Goal: Task Accomplishment & Management: Complete application form

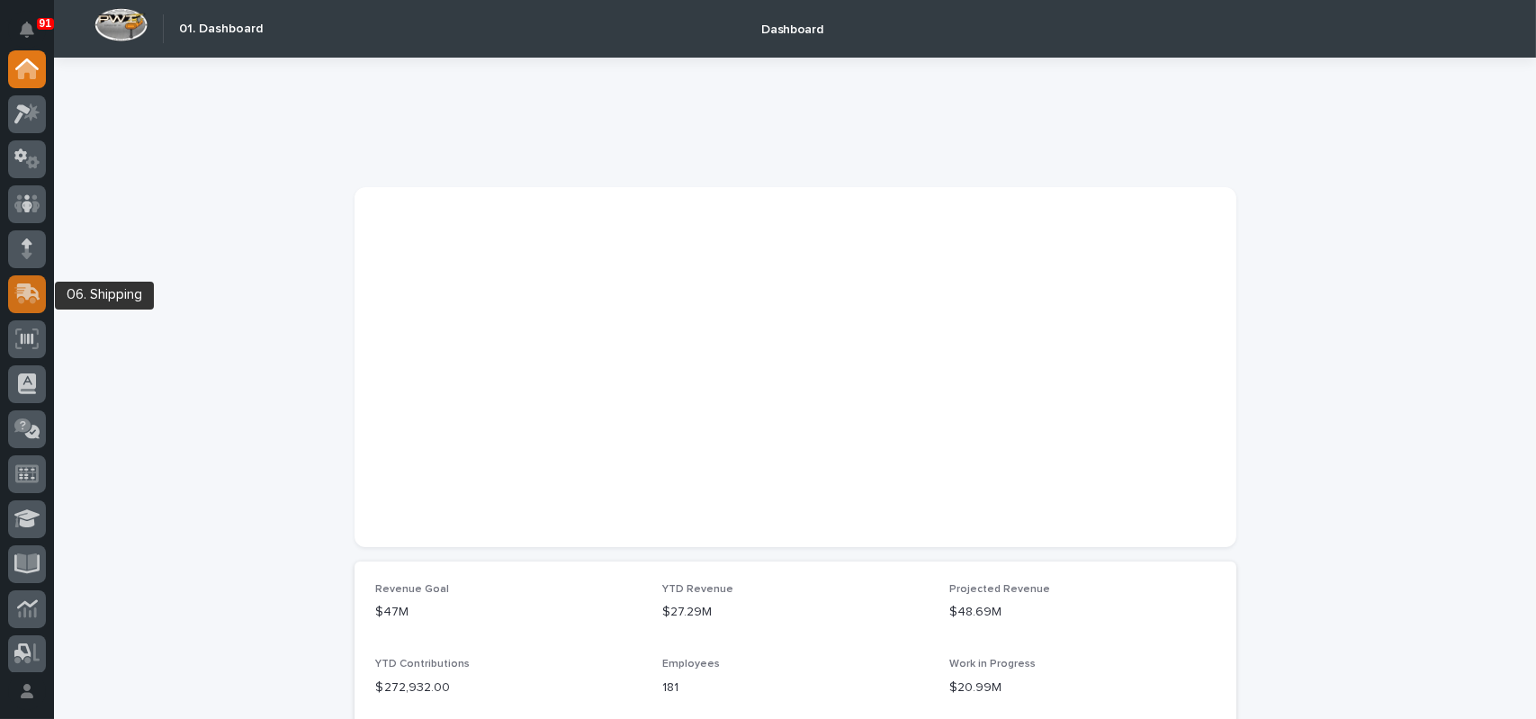
click at [28, 289] on icon at bounding box center [28, 291] width 23 height 17
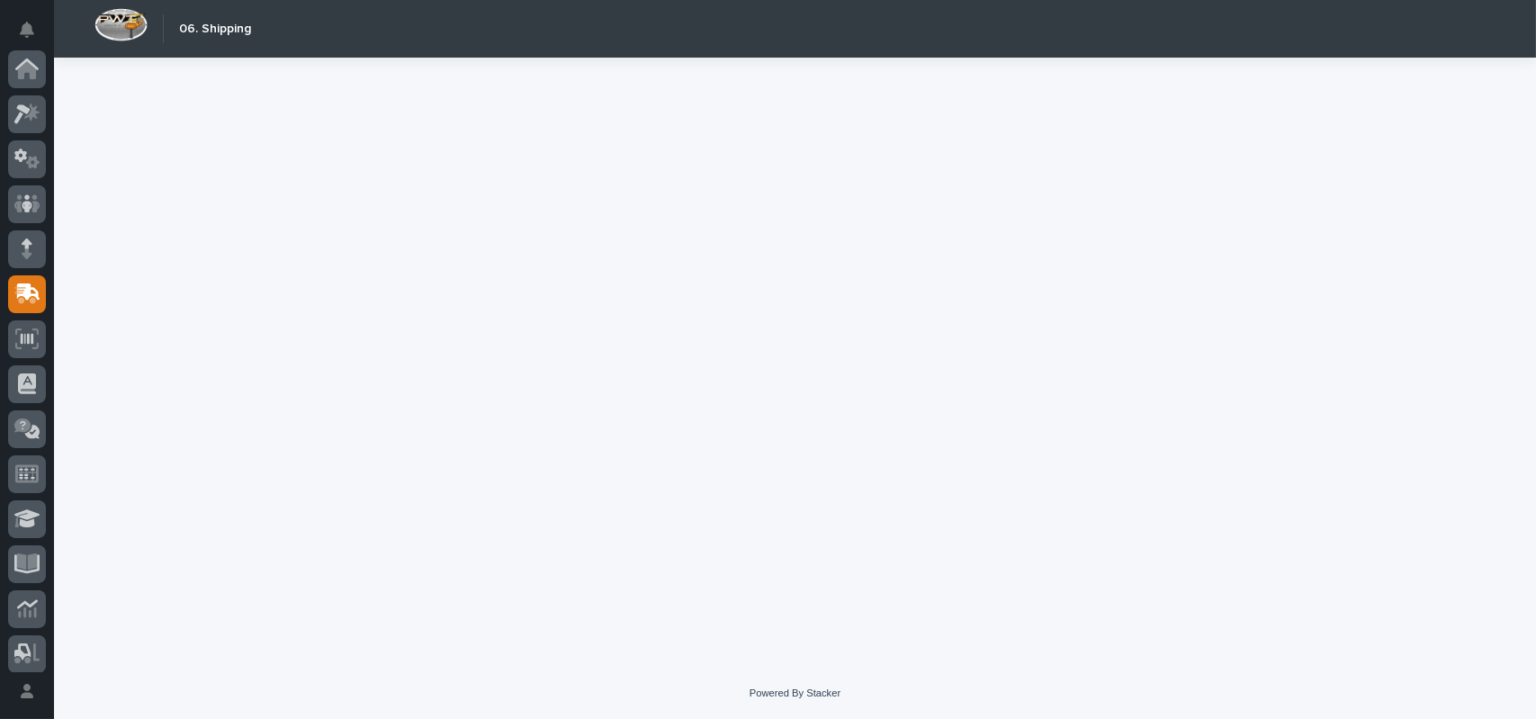
scroll to position [225, 0]
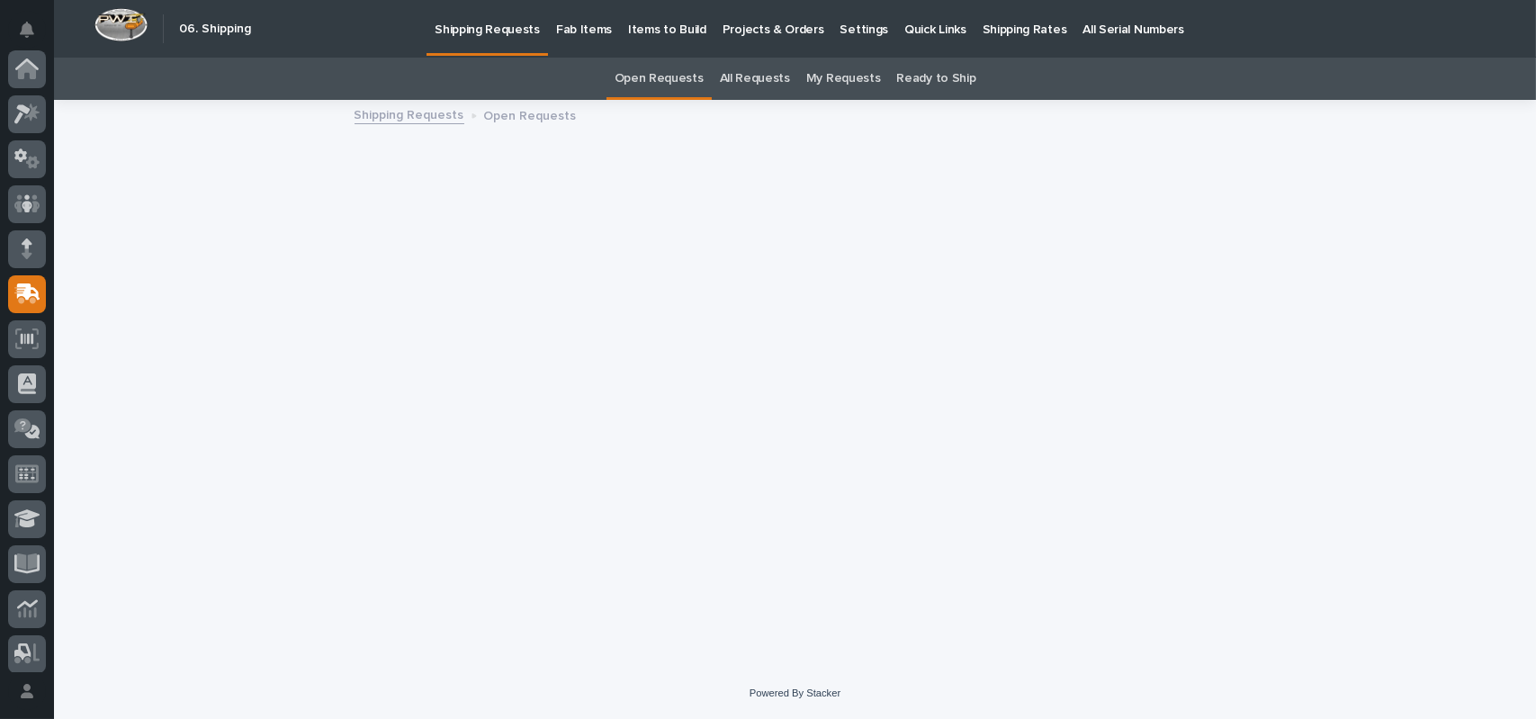
scroll to position [225, 0]
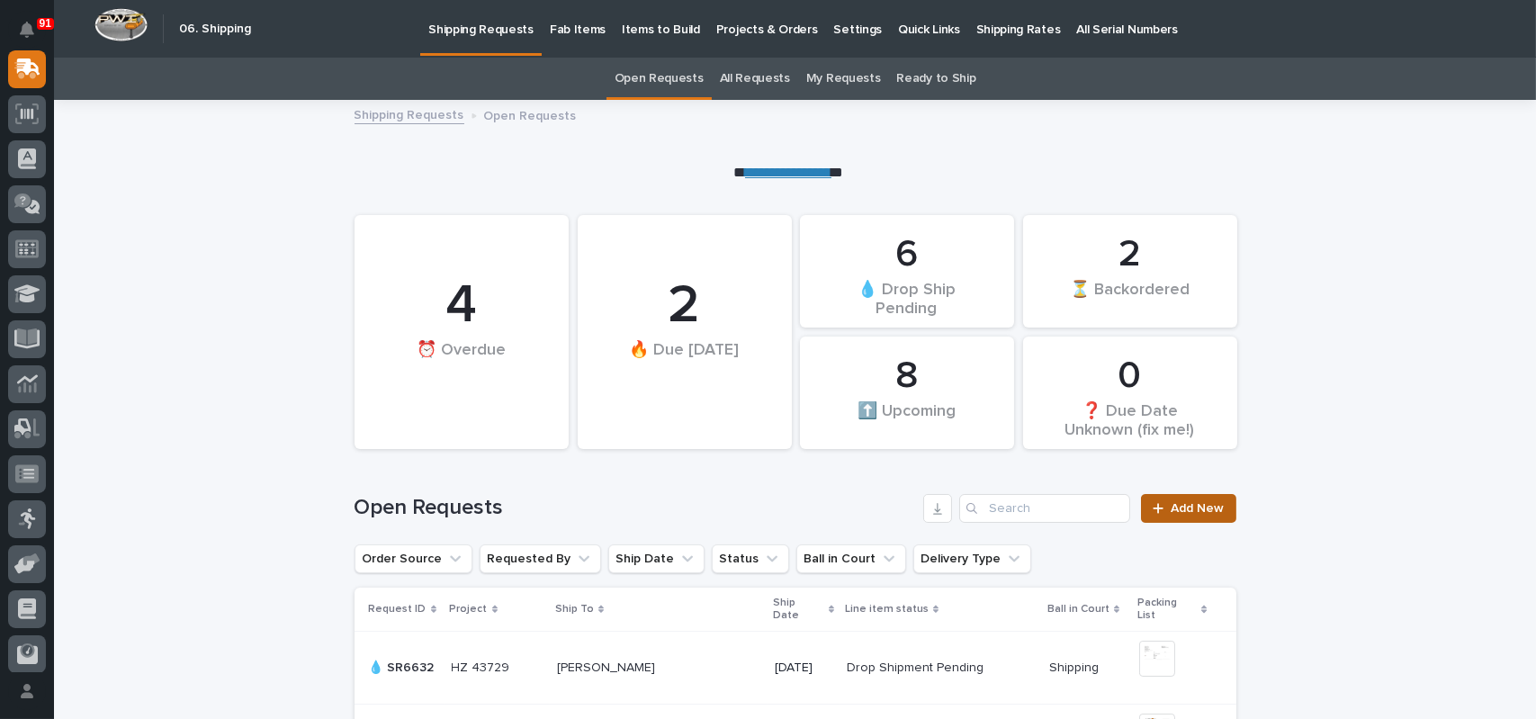
click at [1191, 507] on span "Add New" at bounding box center [1197, 508] width 53 height 13
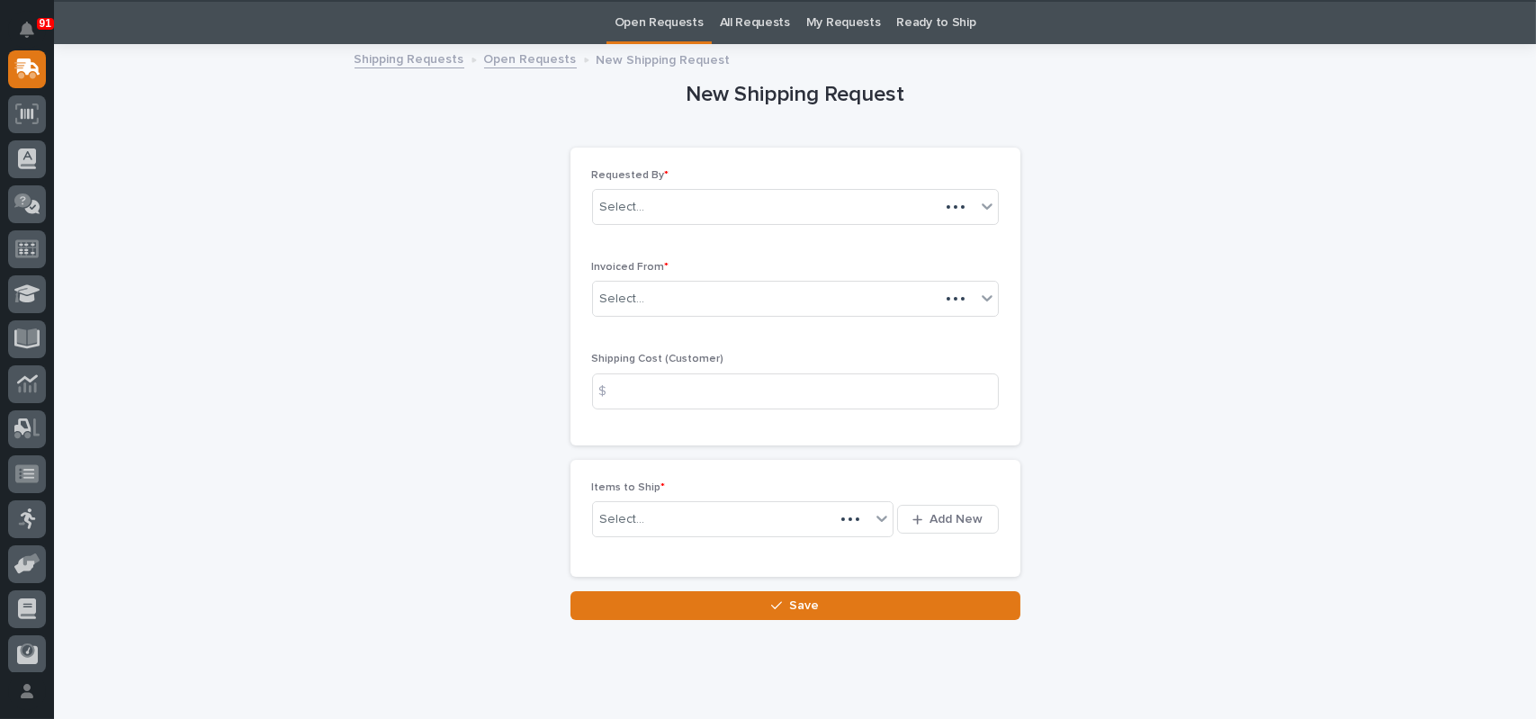
scroll to position [58, 0]
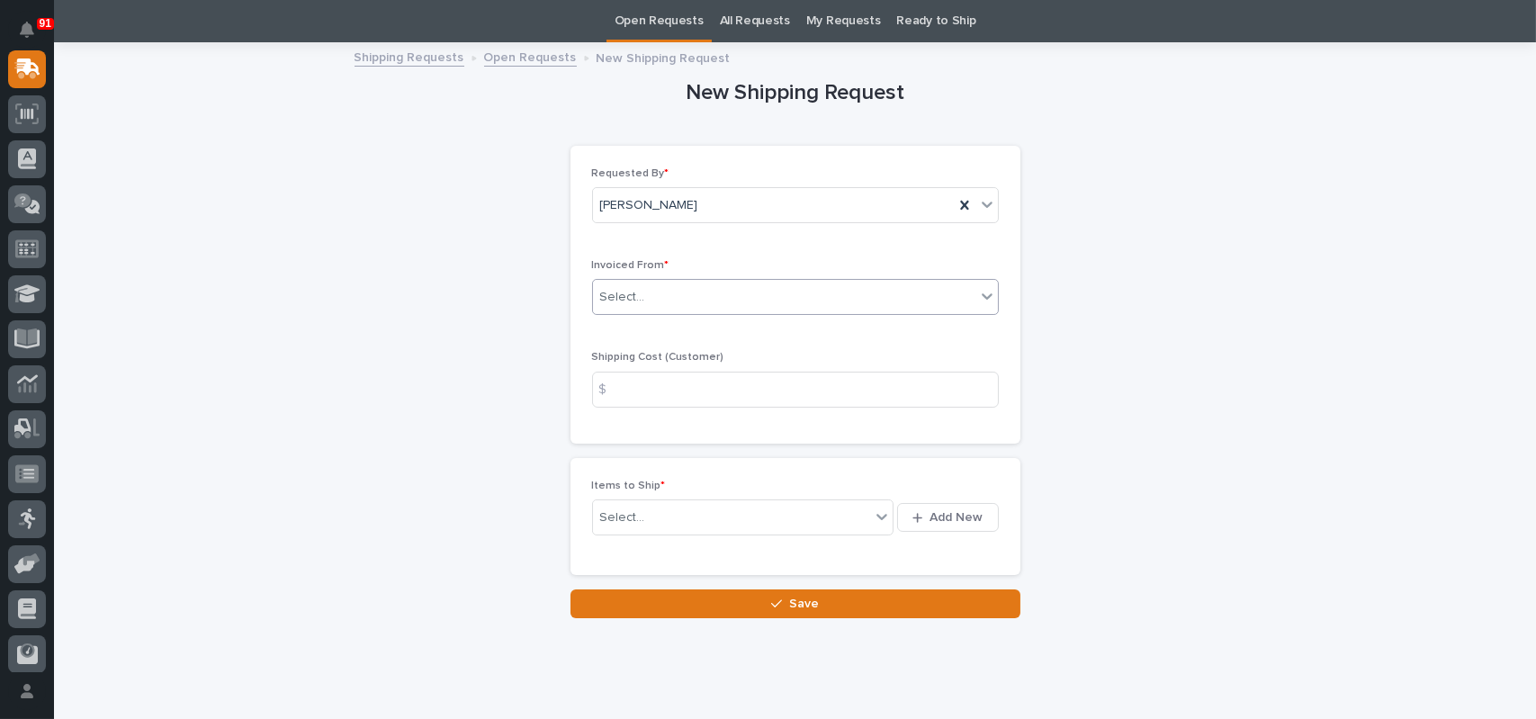
click at [650, 295] on div "Select..." at bounding box center [784, 298] width 382 height 30
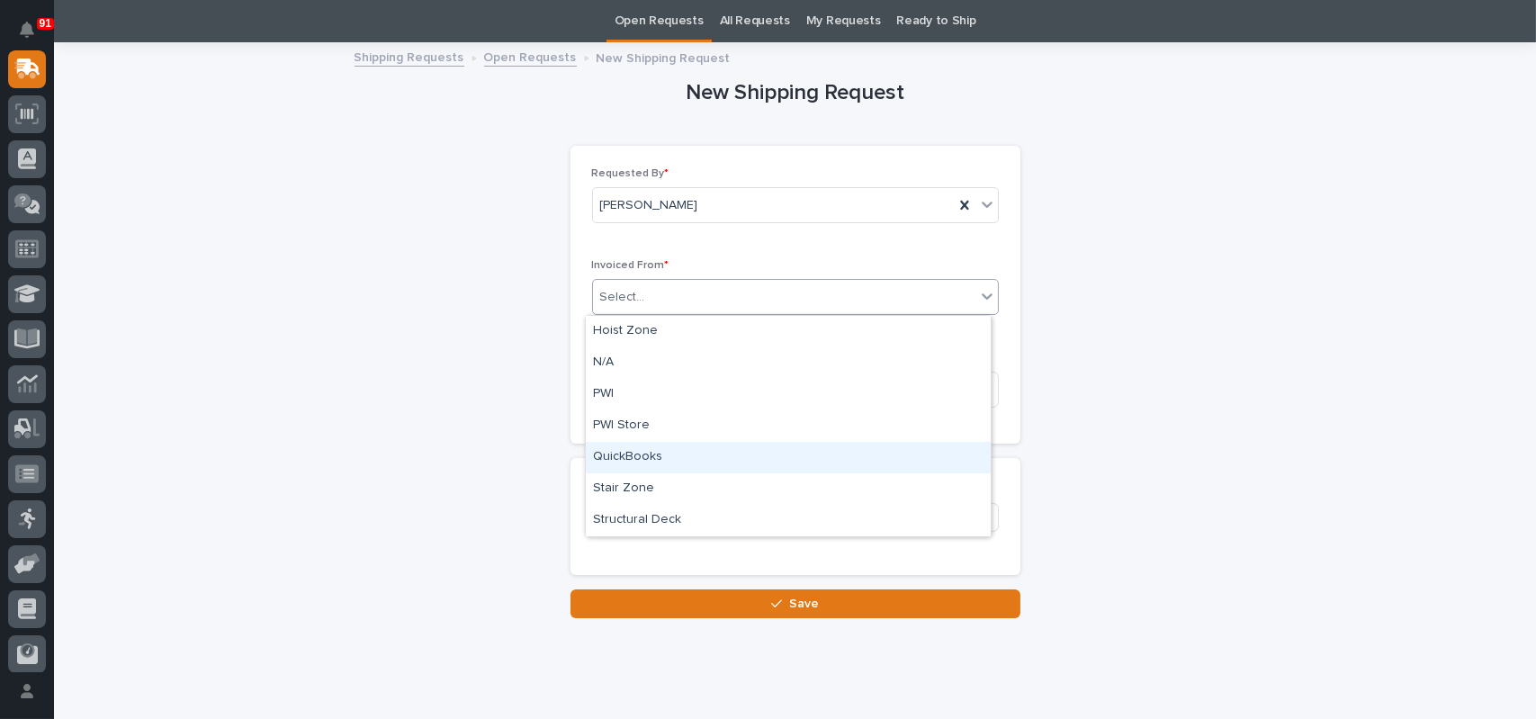
click at [644, 453] on div "QuickBooks" at bounding box center [788, 457] width 405 height 31
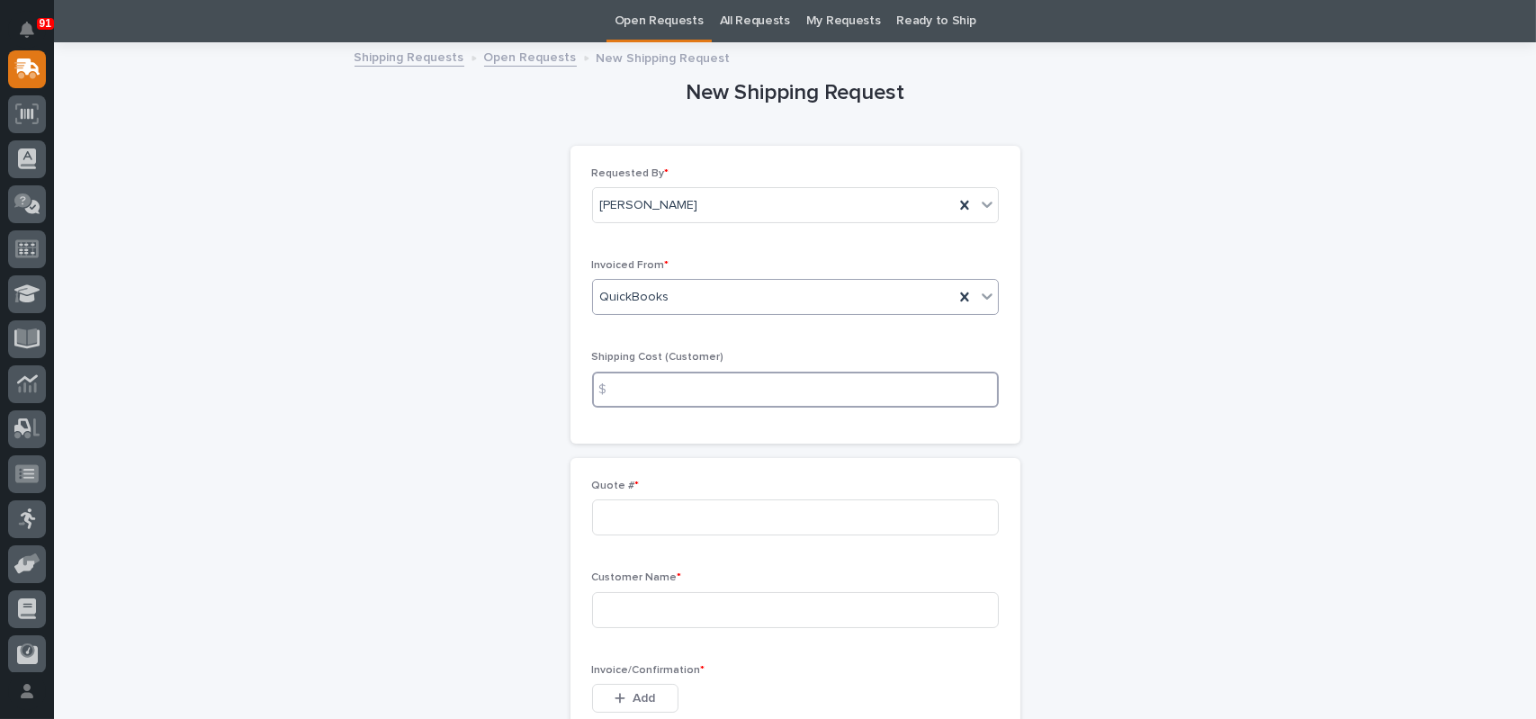
click at [648, 387] on input at bounding box center [795, 390] width 407 height 36
click at [641, 517] on input at bounding box center [795, 517] width 407 height 36
type input "136634"
drag, startPoint x: 628, startPoint y: 606, endPoint x: 813, endPoint y: 564, distance: 189.9
click at [628, 606] on input at bounding box center [795, 610] width 407 height 36
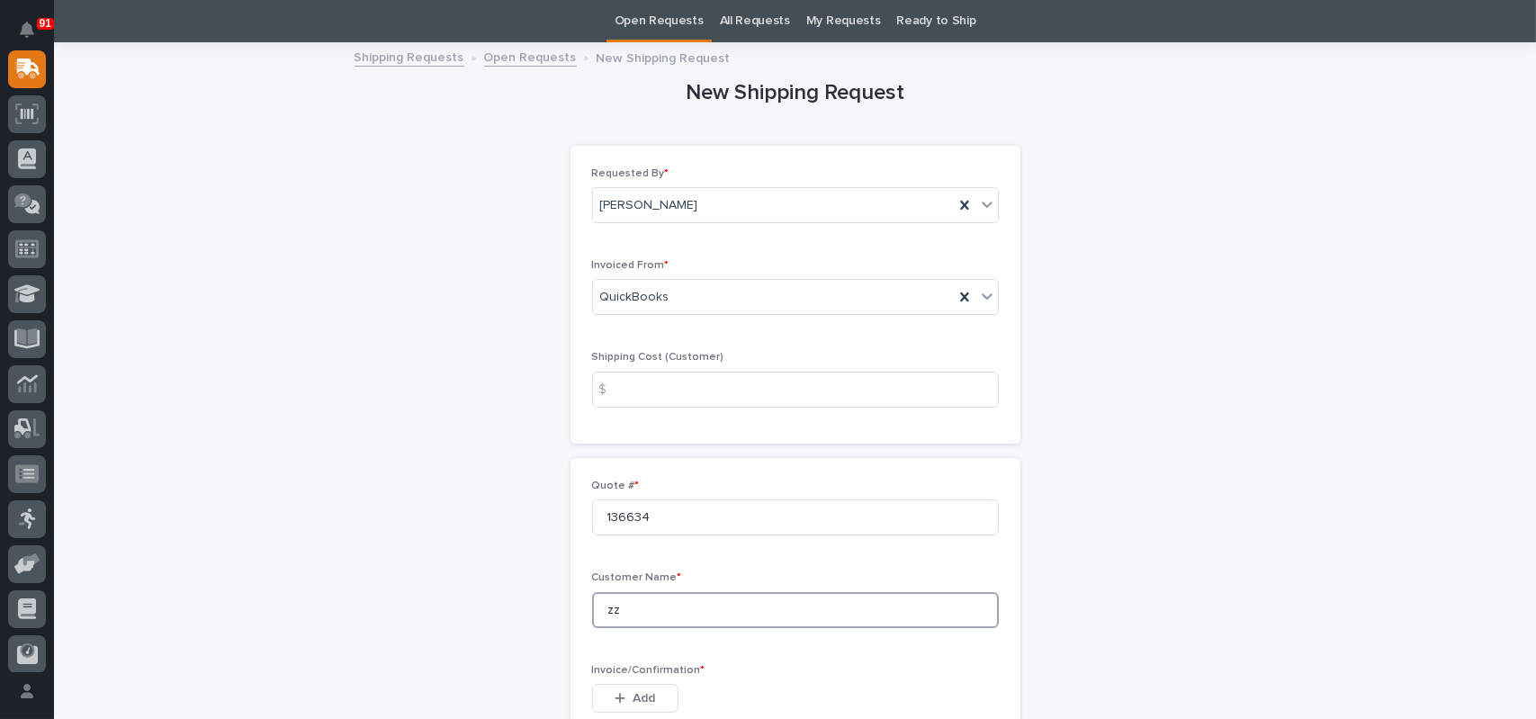
type input "z"
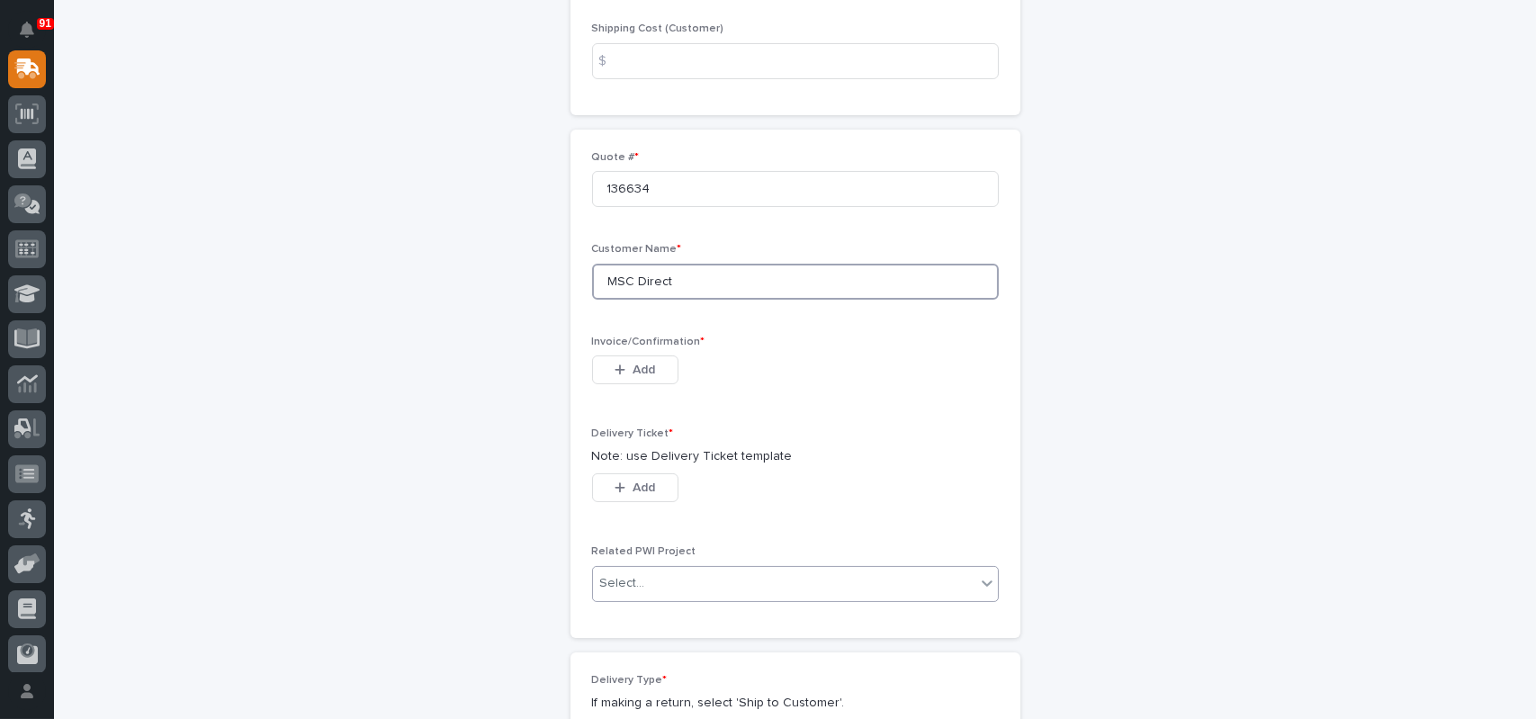
scroll to position [417, 0]
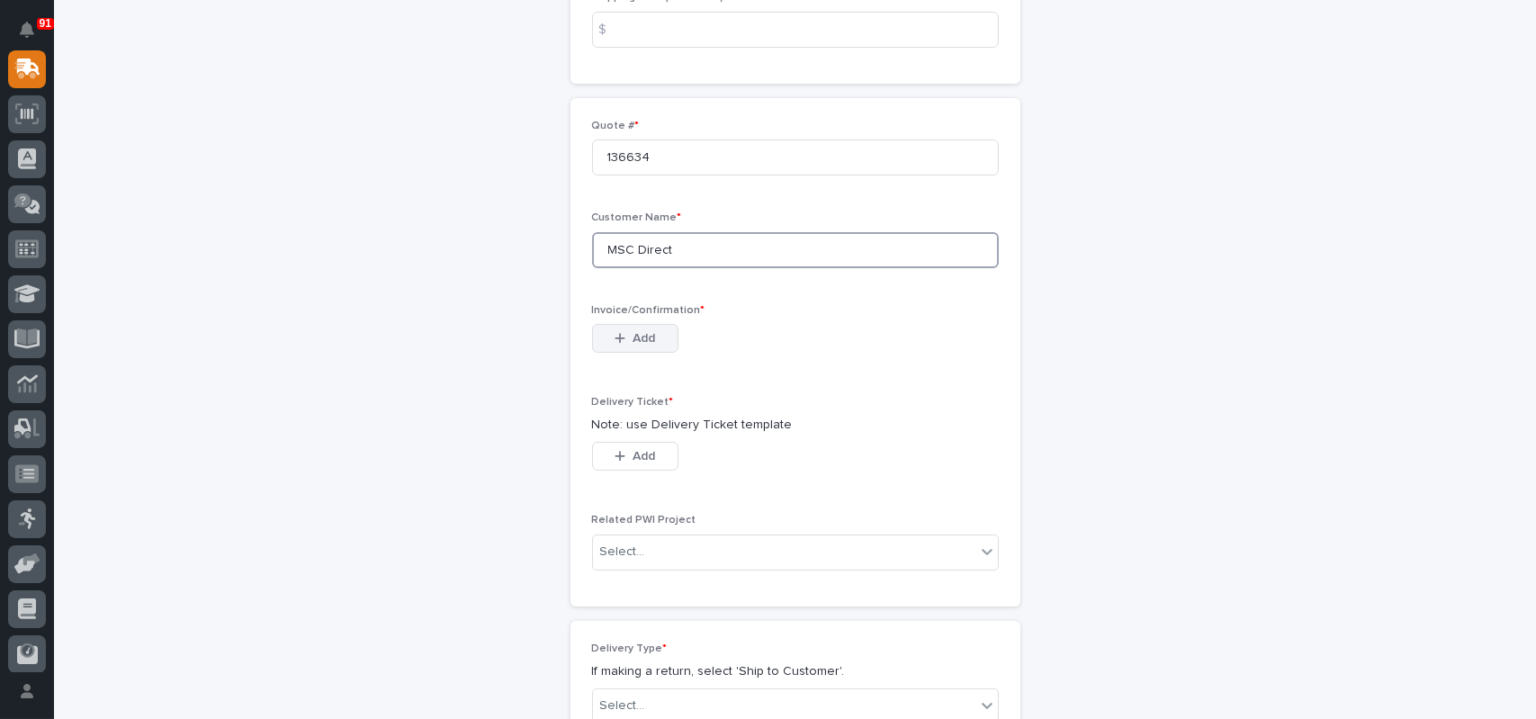
type input "MSC Direct"
click at [644, 338] on span "Add" at bounding box center [643, 338] width 22 height 16
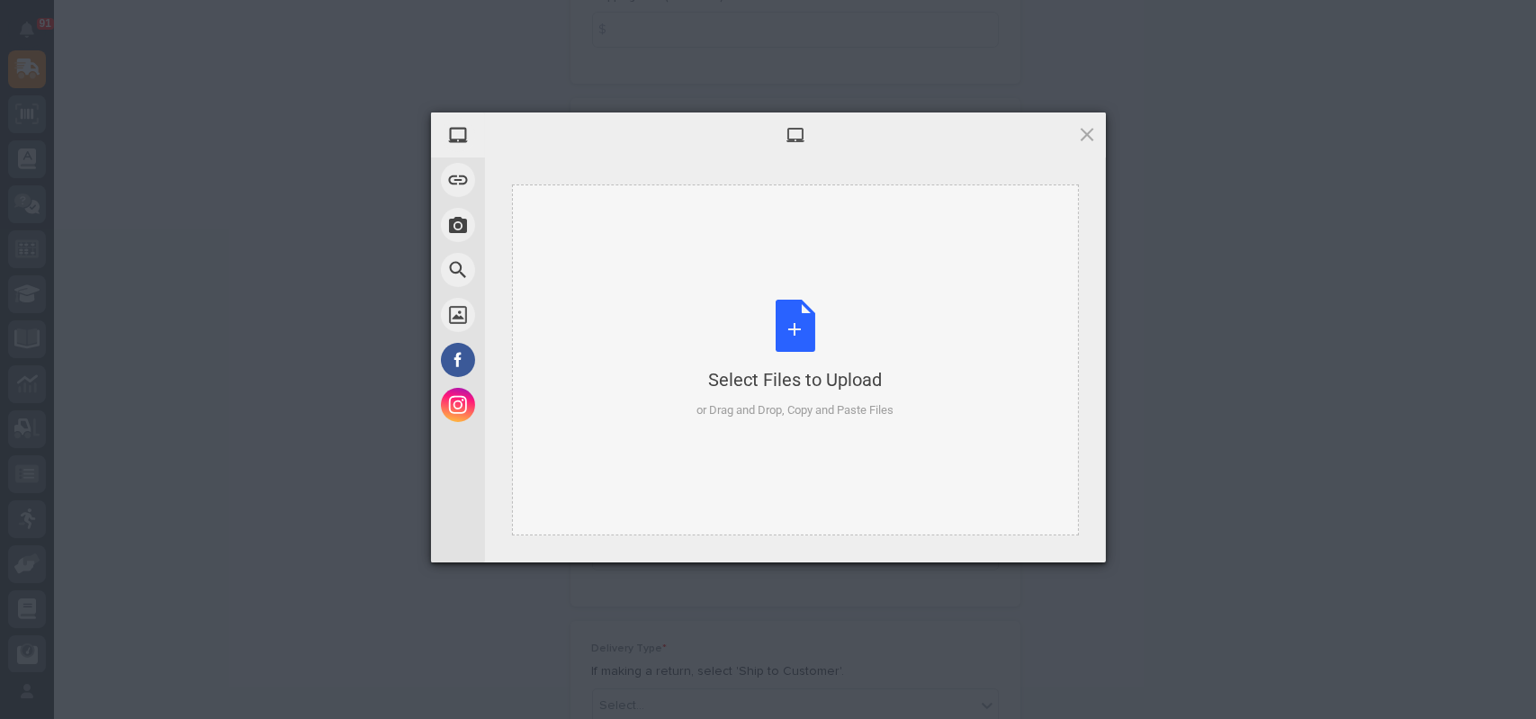
click at [788, 320] on div "Select Files to Upload or Drag and Drop, Copy and Paste Files" at bounding box center [794, 360] width 197 height 120
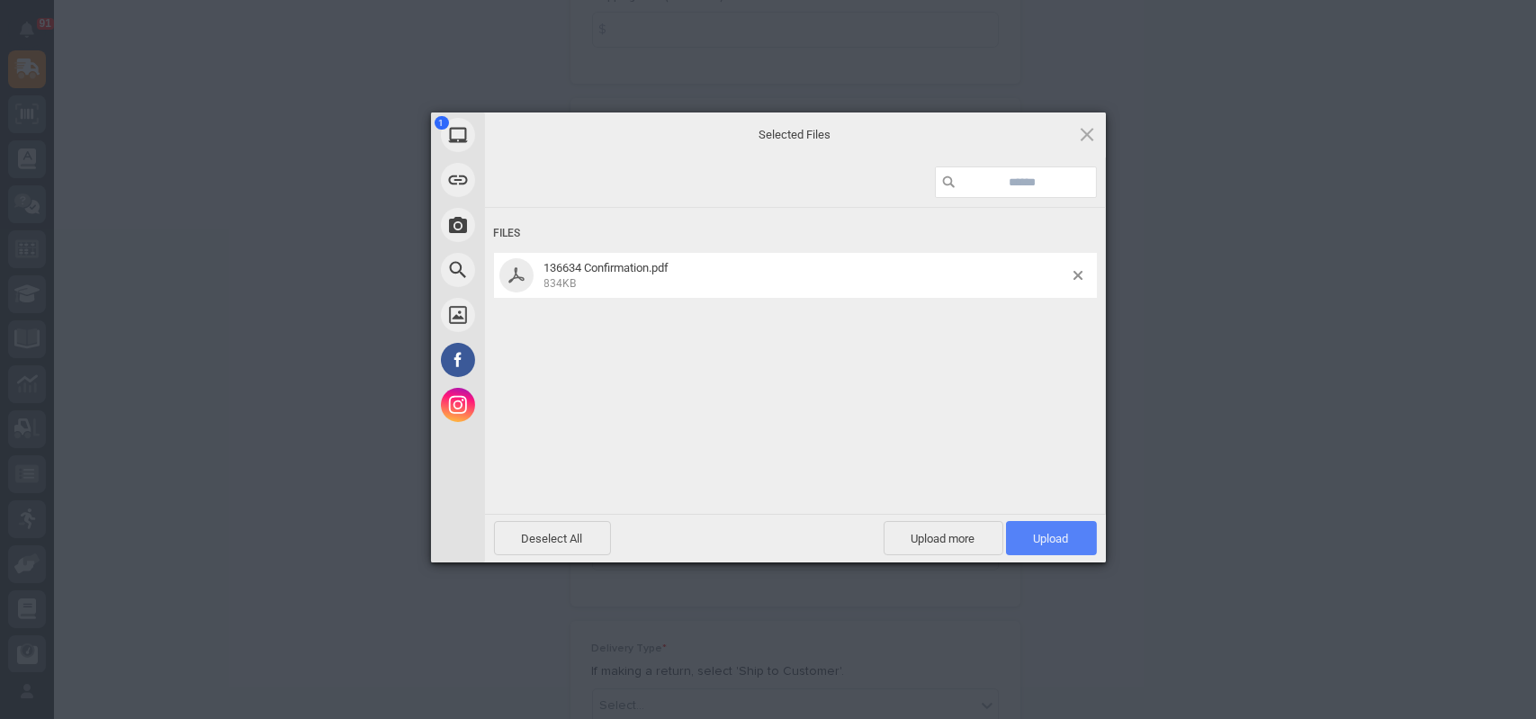
click at [1072, 539] on span "Upload 1" at bounding box center [1051, 538] width 91 height 34
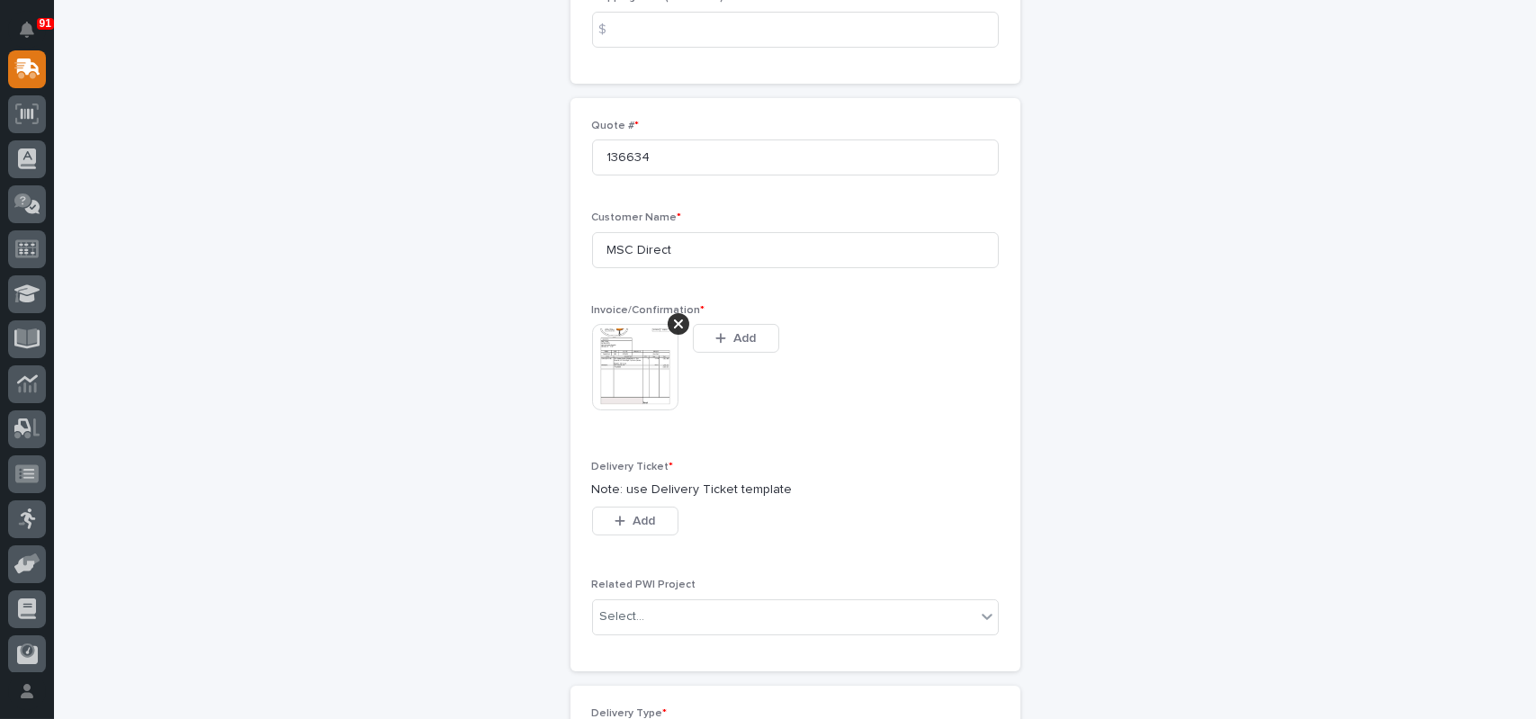
scroll to position [450, 0]
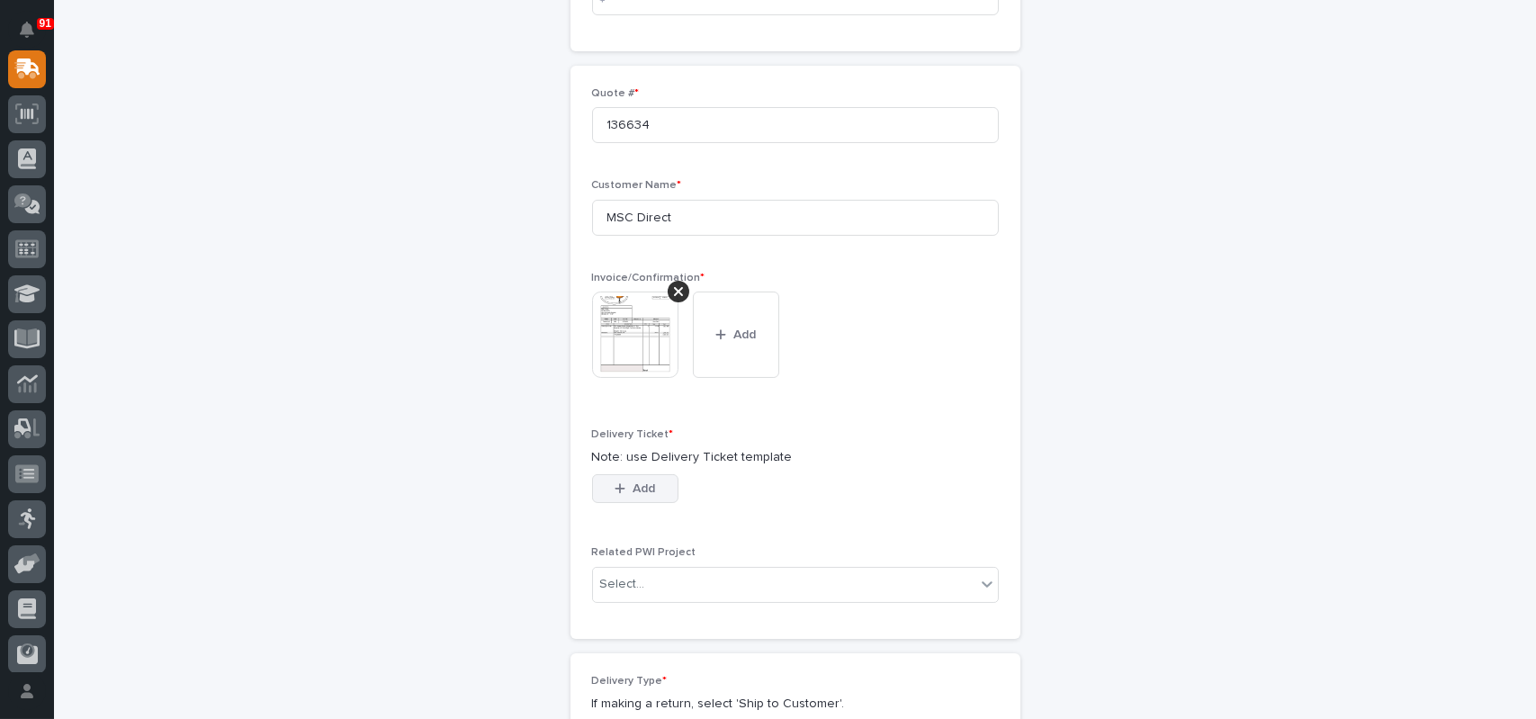
click at [649, 487] on button "Add" at bounding box center [635, 488] width 86 height 29
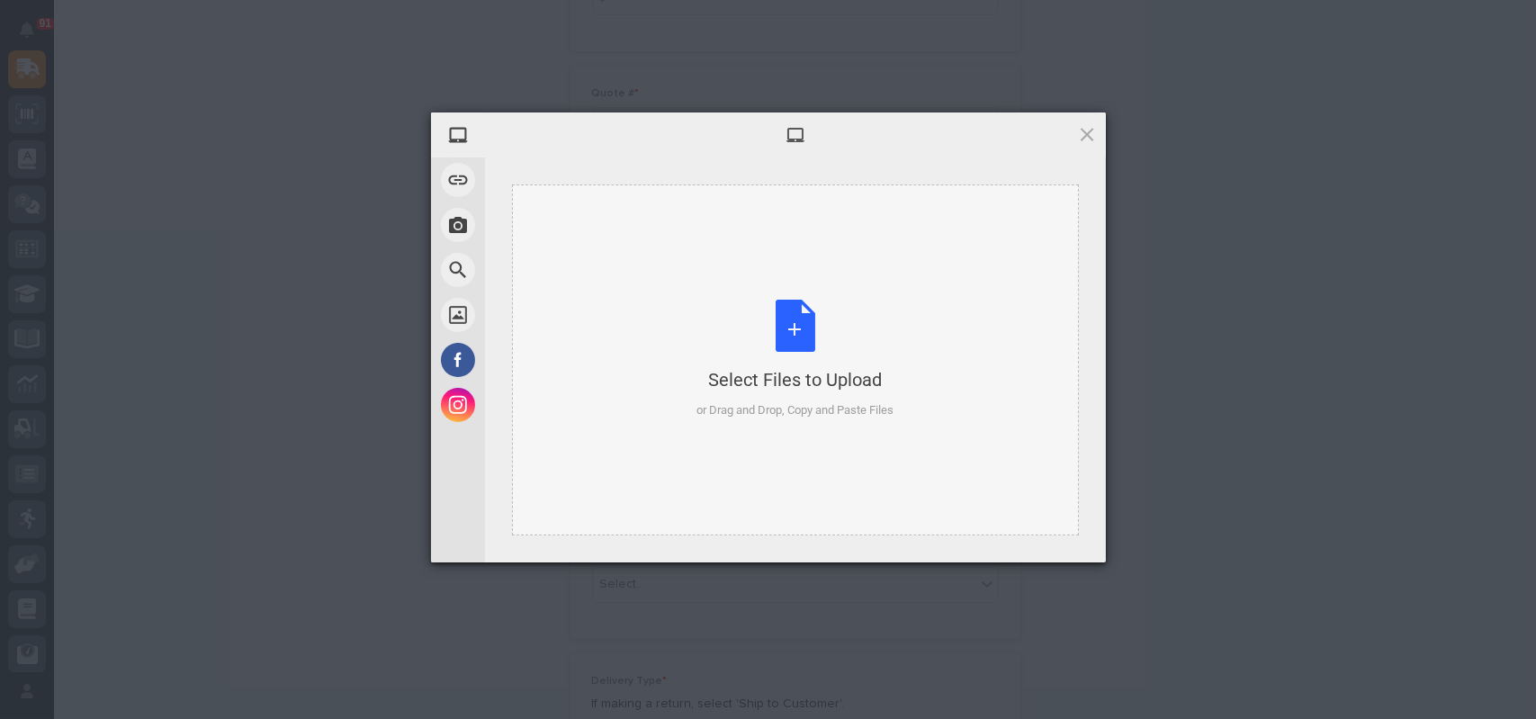
click at [788, 310] on div "Select Files to Upload or Drag and Drop, Copy and Paste Files" at bounding box center [794, 360] width 197 height 120
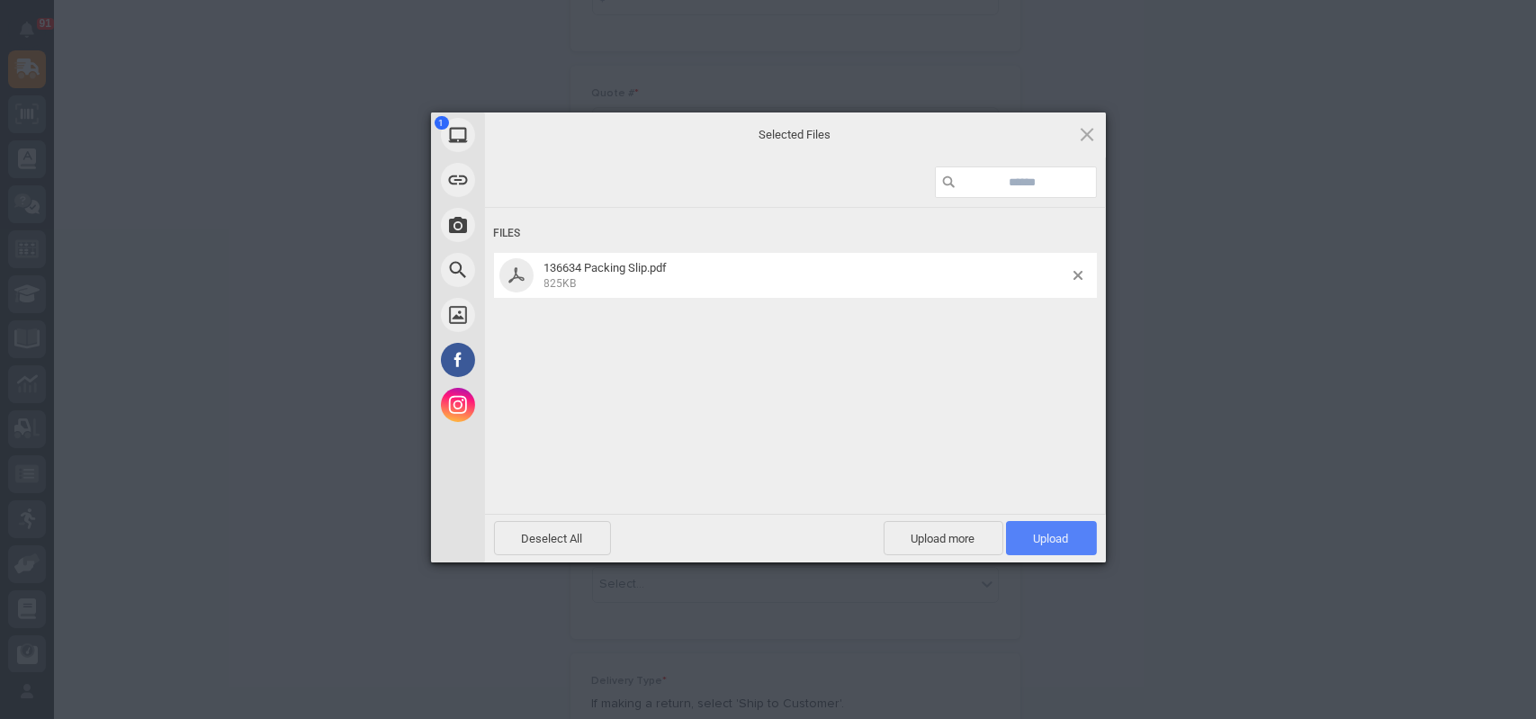
click at [1055, 539] on span "Upload 1" at bounding box center [1051, 538] width 35 height 13
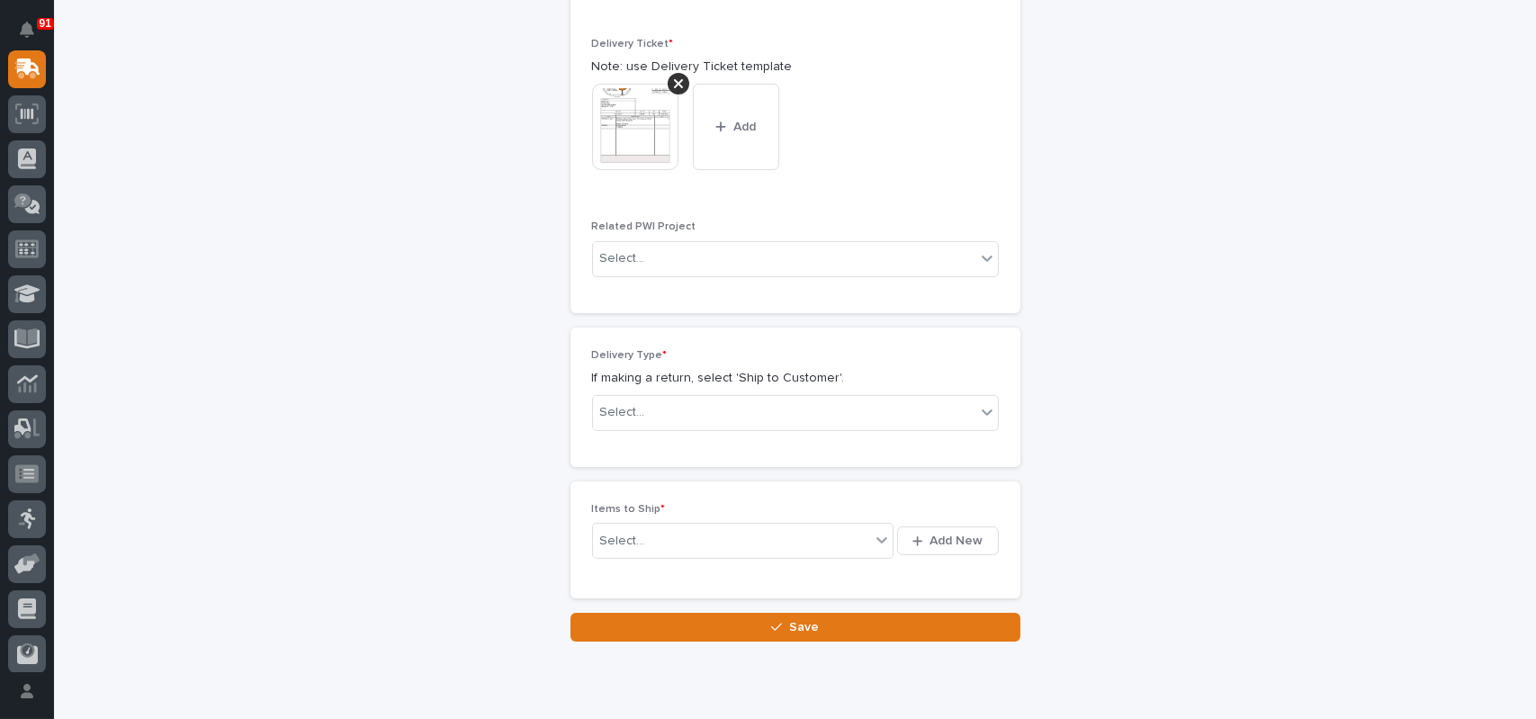
scroll to position [842, 0]
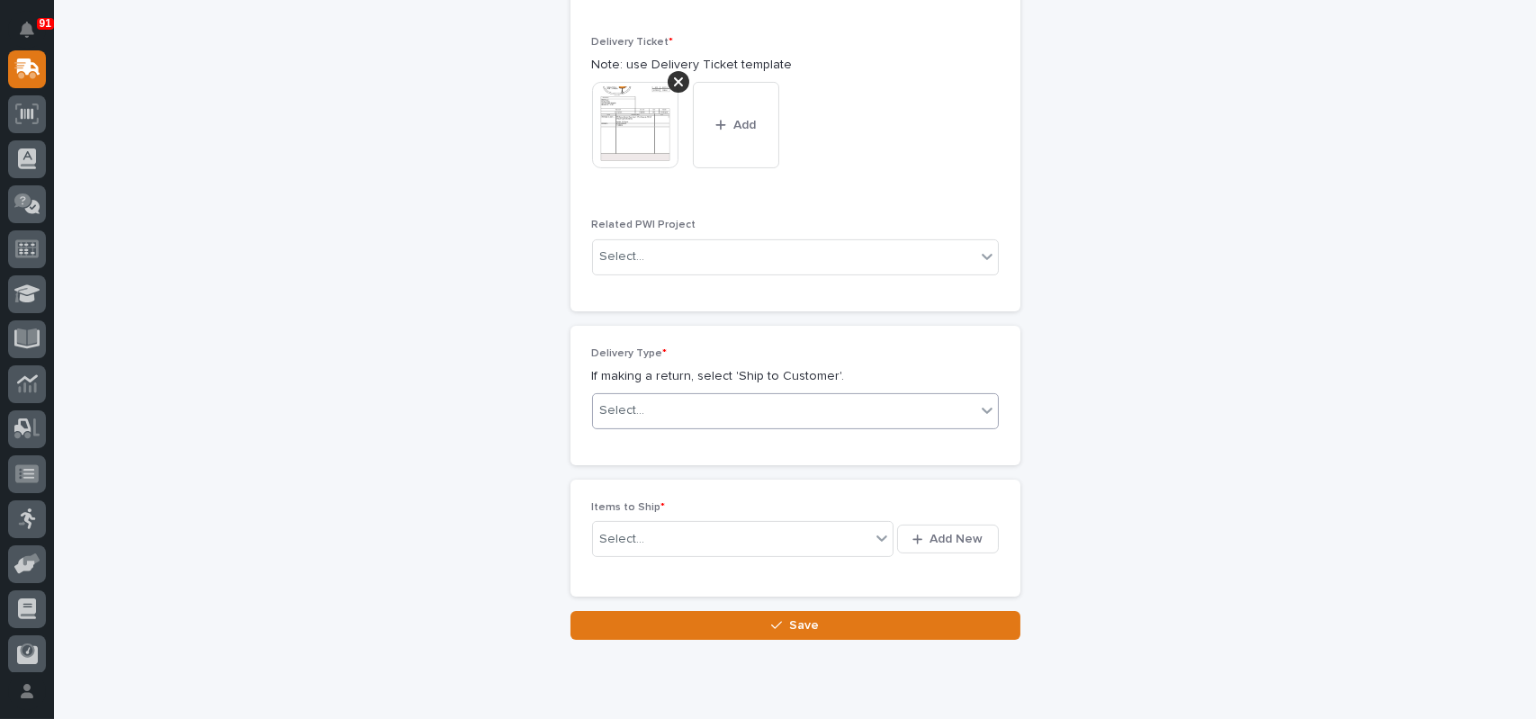
click at [654, 395] on div "Select..." at bounding box center [795, 411] width 407 height 36
click at [620, 444] on div "Ship to Customer" at bounding box center [788, 444] width 405 height 31
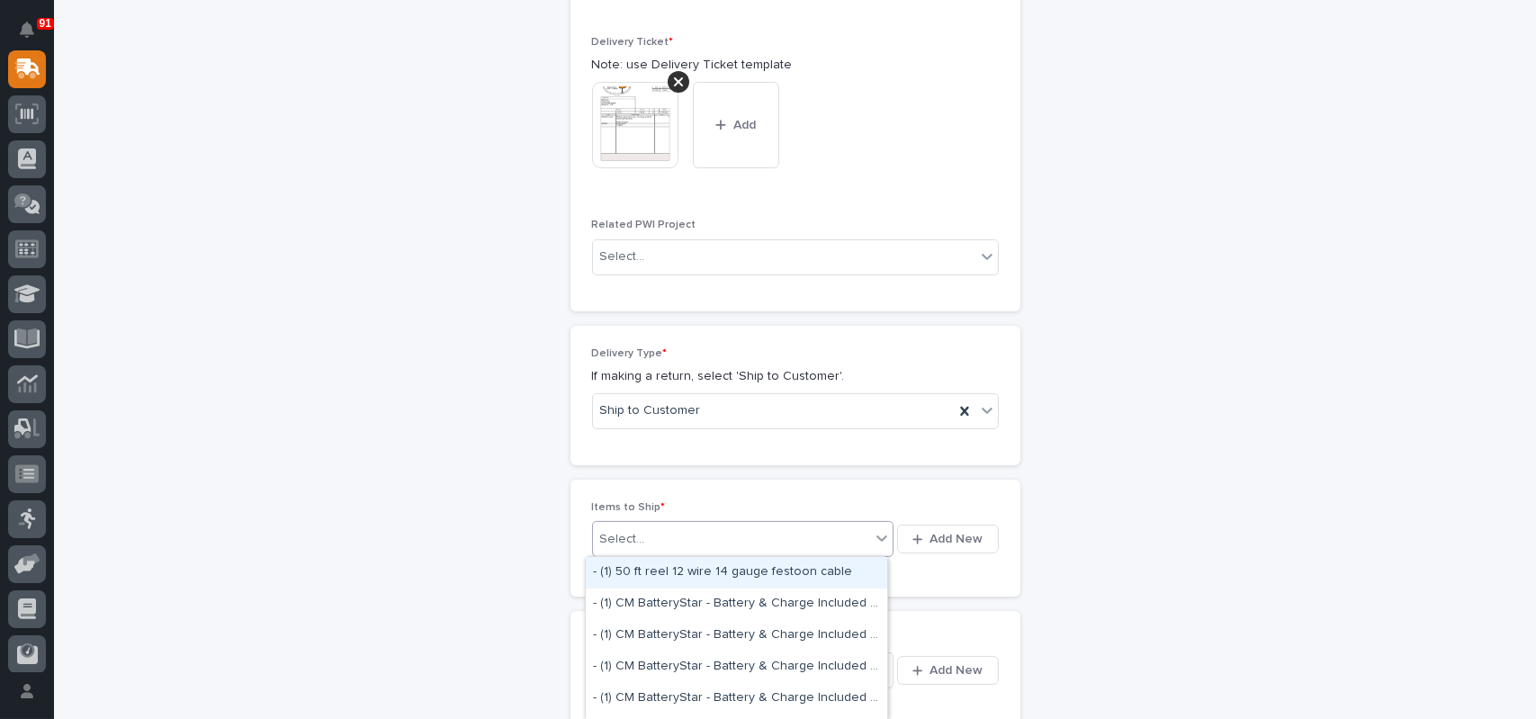
click at [641, 543] on div "Select..." at bounding box center [732, 539] width 278 height 22
click at [954, 533] on span "Add New" at bounding box center [956, 539] width 53 height 16
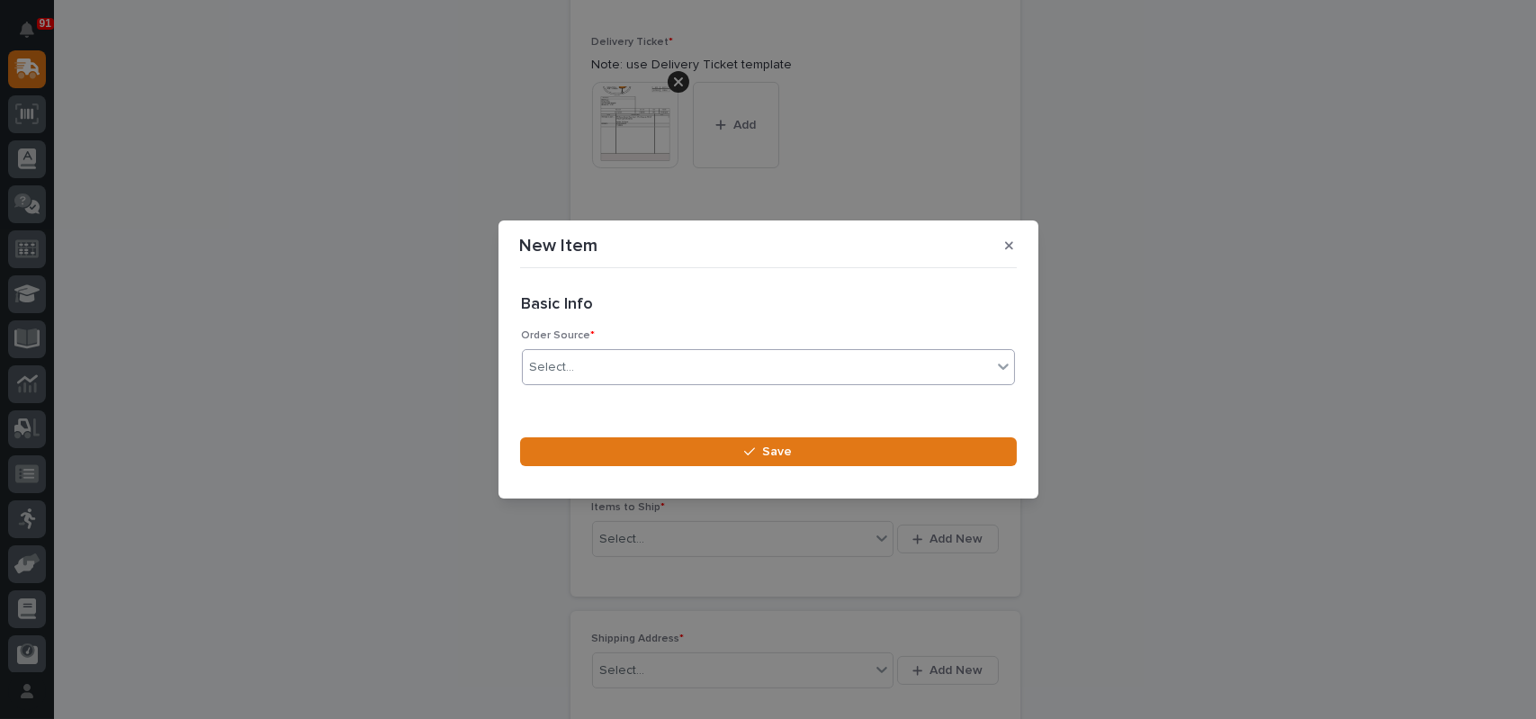
click at [604, 368] on div "Select..." at bounding box center [757, 368] width 469 height 30
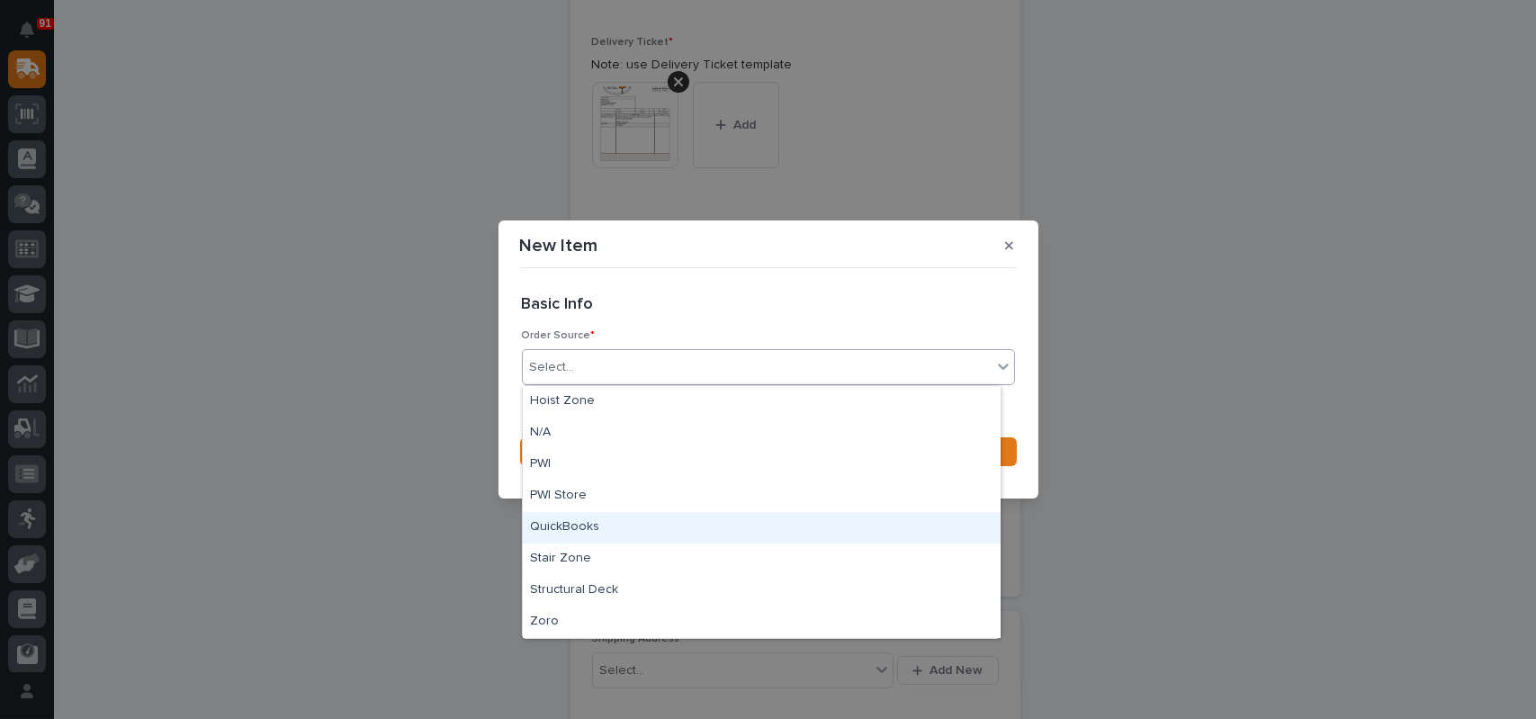
click at [564, 527] on div "QuickBooks" at bounding box center [762, 527] width 478 height 31
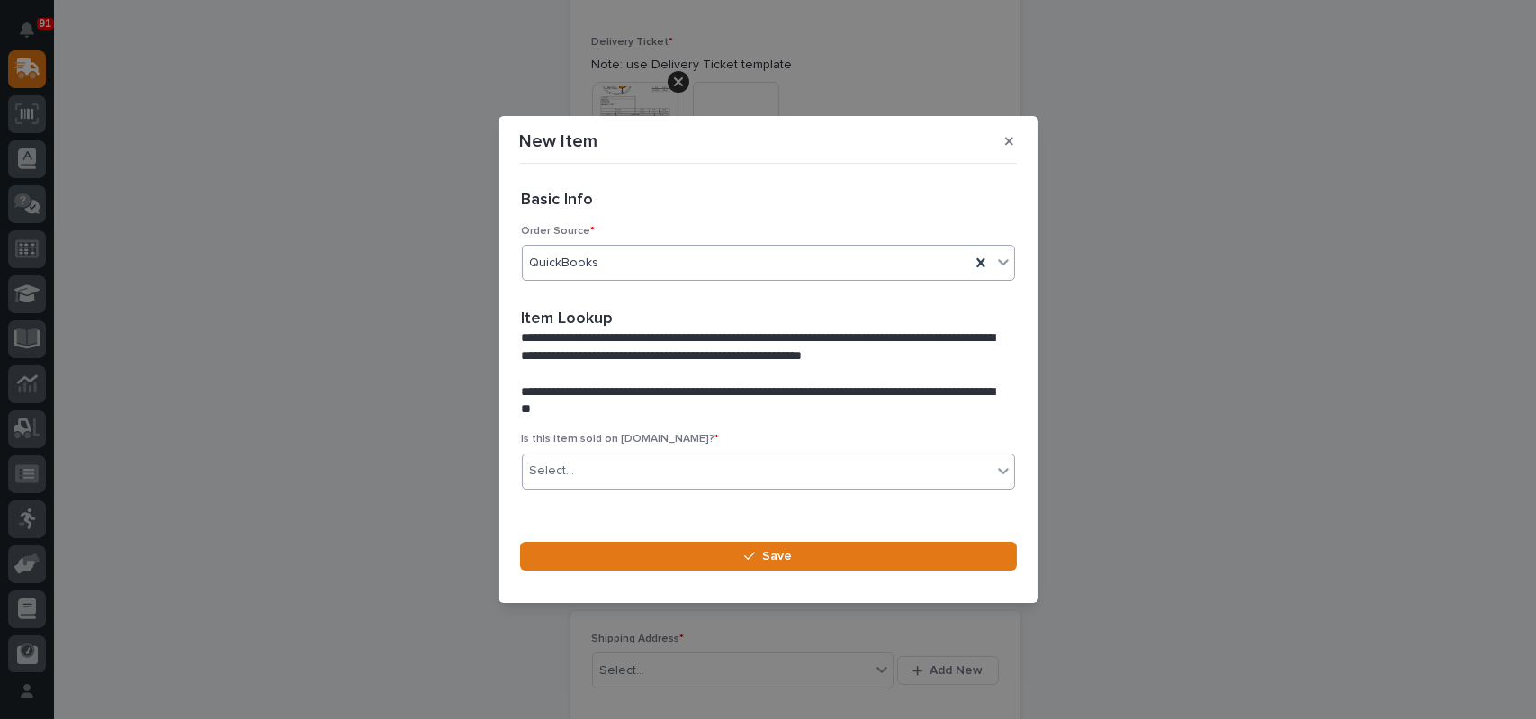
click at [584, 469] on div "Select..." at bounding box center [757, 471] width 469 height 30
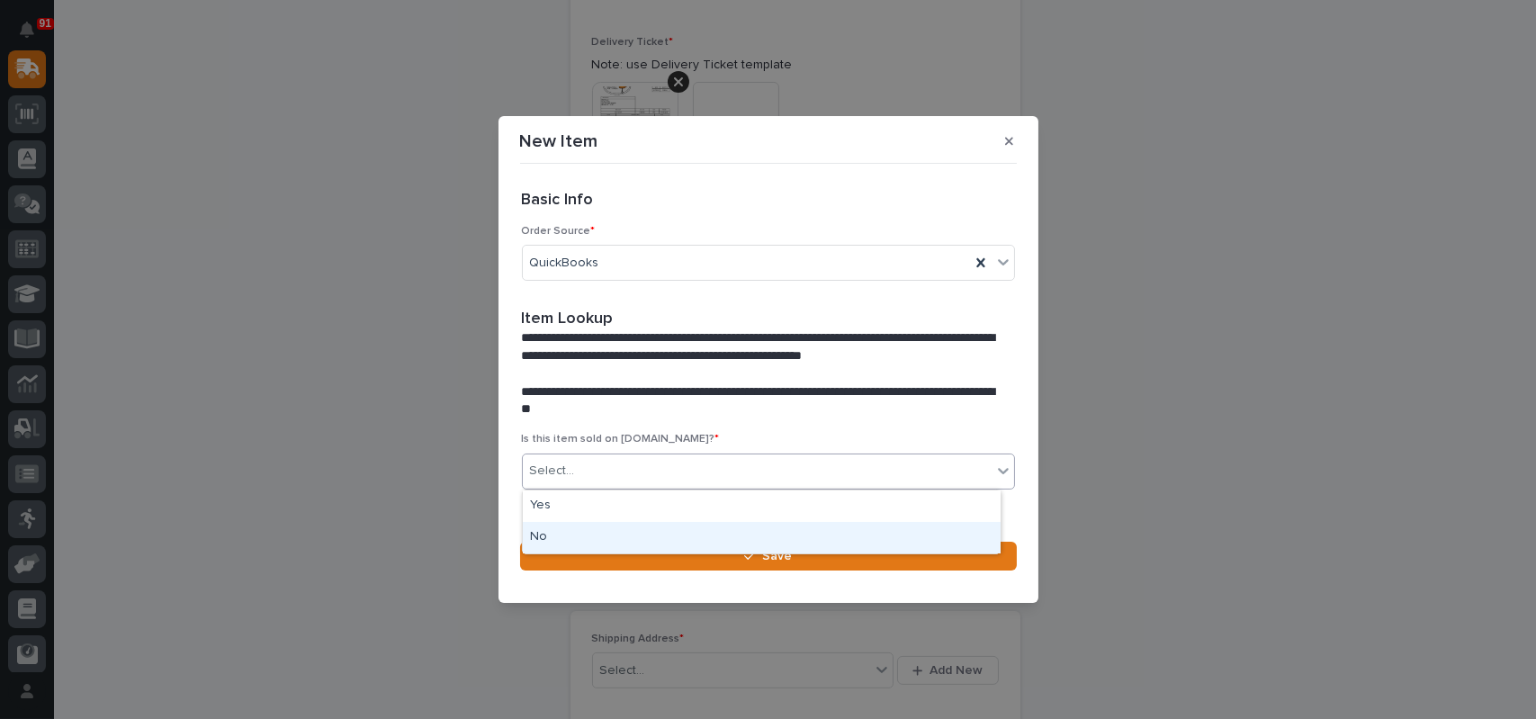
click at [576, 538] on div "No" at bounding box center [762, 537] width 478 height 31
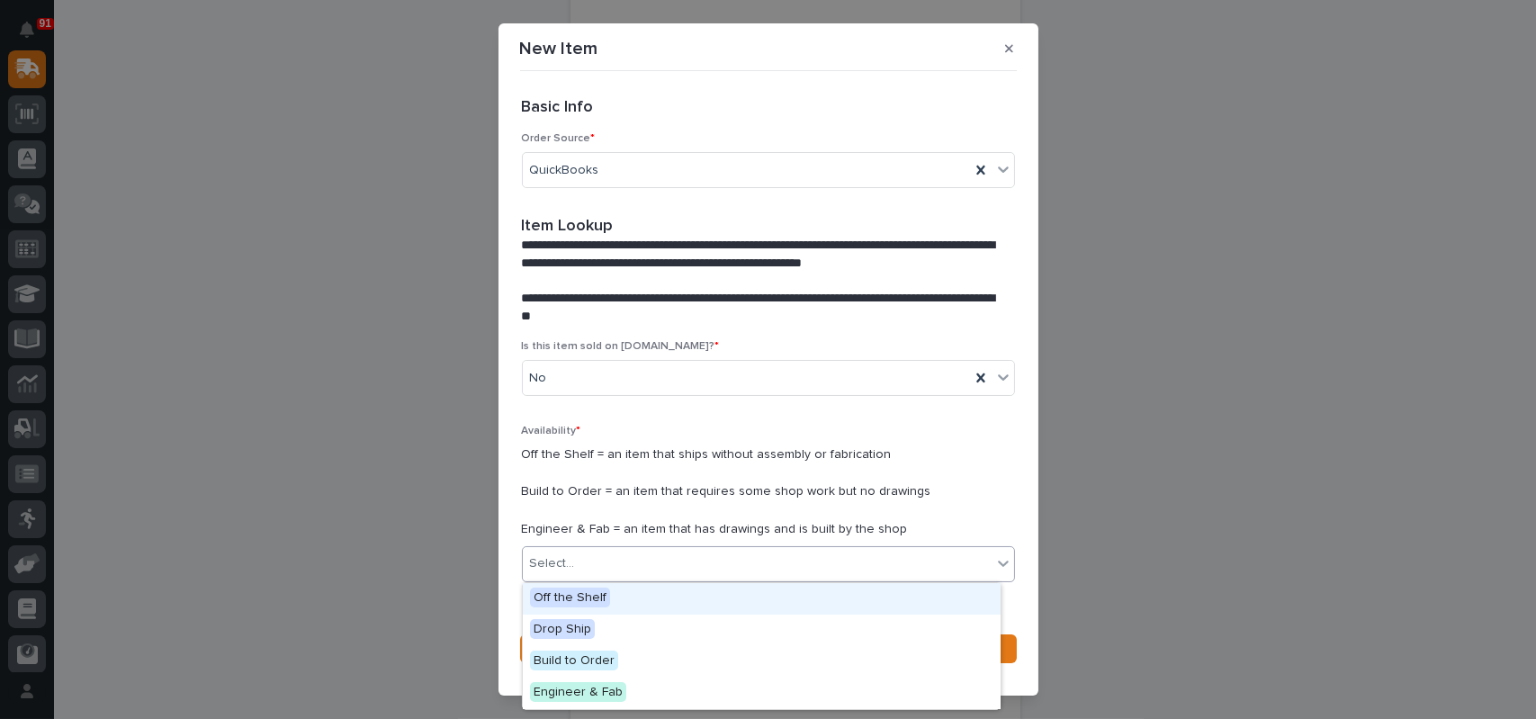
click at [572, 557] on div "Select..." at bounding box center [757, 564] width 469 height 30
click at [566, 605] on span "Off the Shelf" at bounding box center [570, 598] width 80 height 20
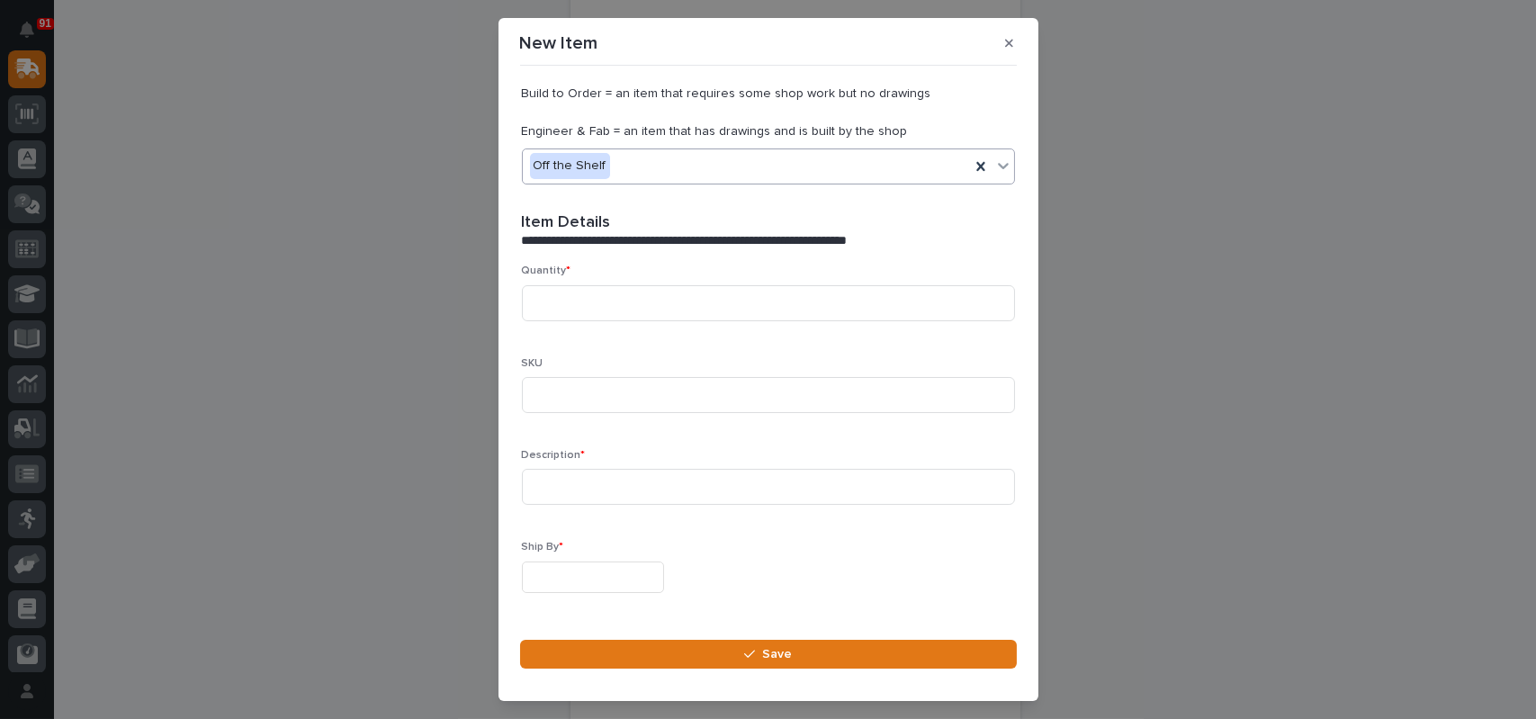
scroll to position [394, 0]
click at [588, 291] on input at bounding box center [768, 301] width 493 height 36
type input "2"
click at [654, 404] on input at bounding box center [768, 393] width 493 height 36
paste input "STK1026-15-460V-3PH-A"
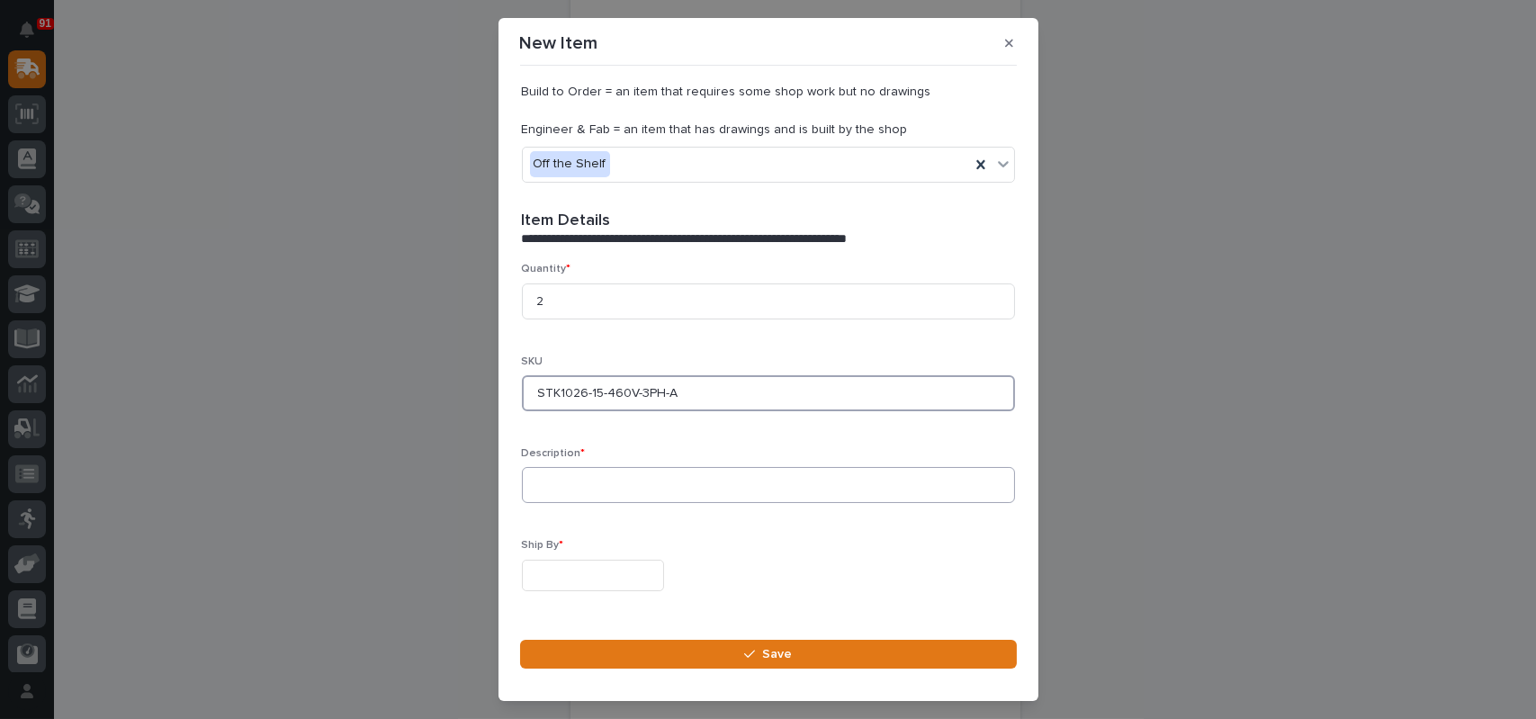
type input "STK1026-15-460V-3PH-A"
click at [647, 492] on input at bounding box center [768, 485] width 493 height 36
type input "1 Ton hoist 15' lift"
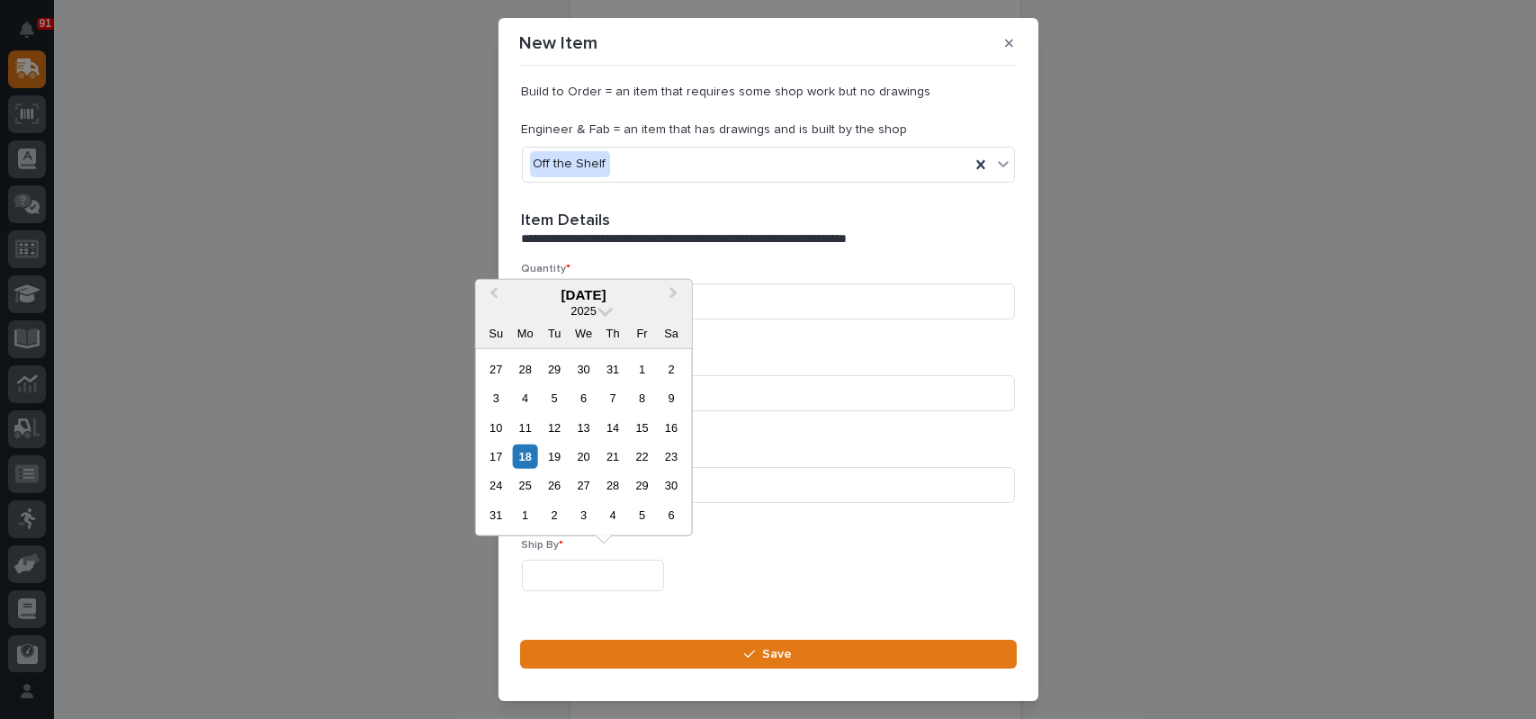
click at [542, 573] on input "text" at bounding box center [593, 575] width 142 height 31
click at [582, 457] on div "20" at bounding box center [583, 456] width 24 height 24
type input "**********"
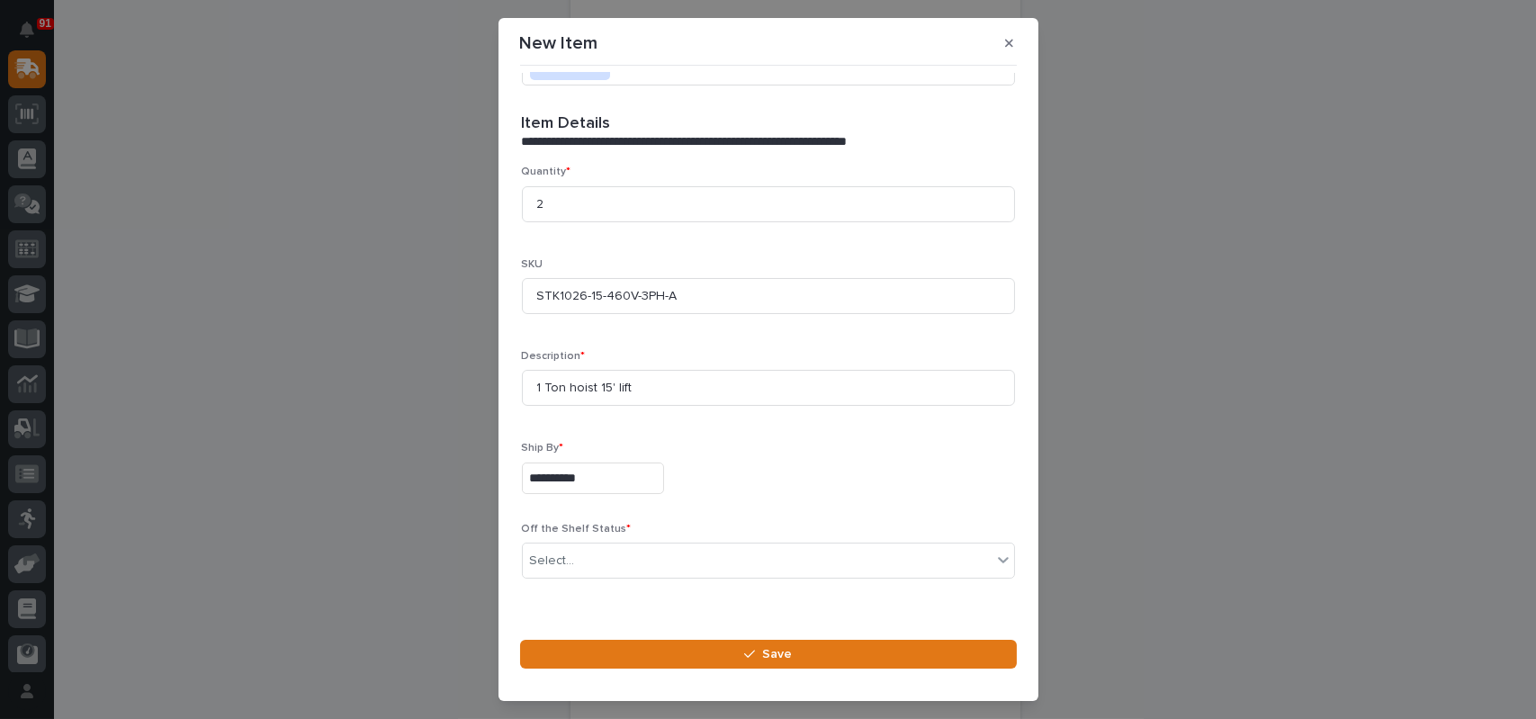
scroll to position [529, 0]
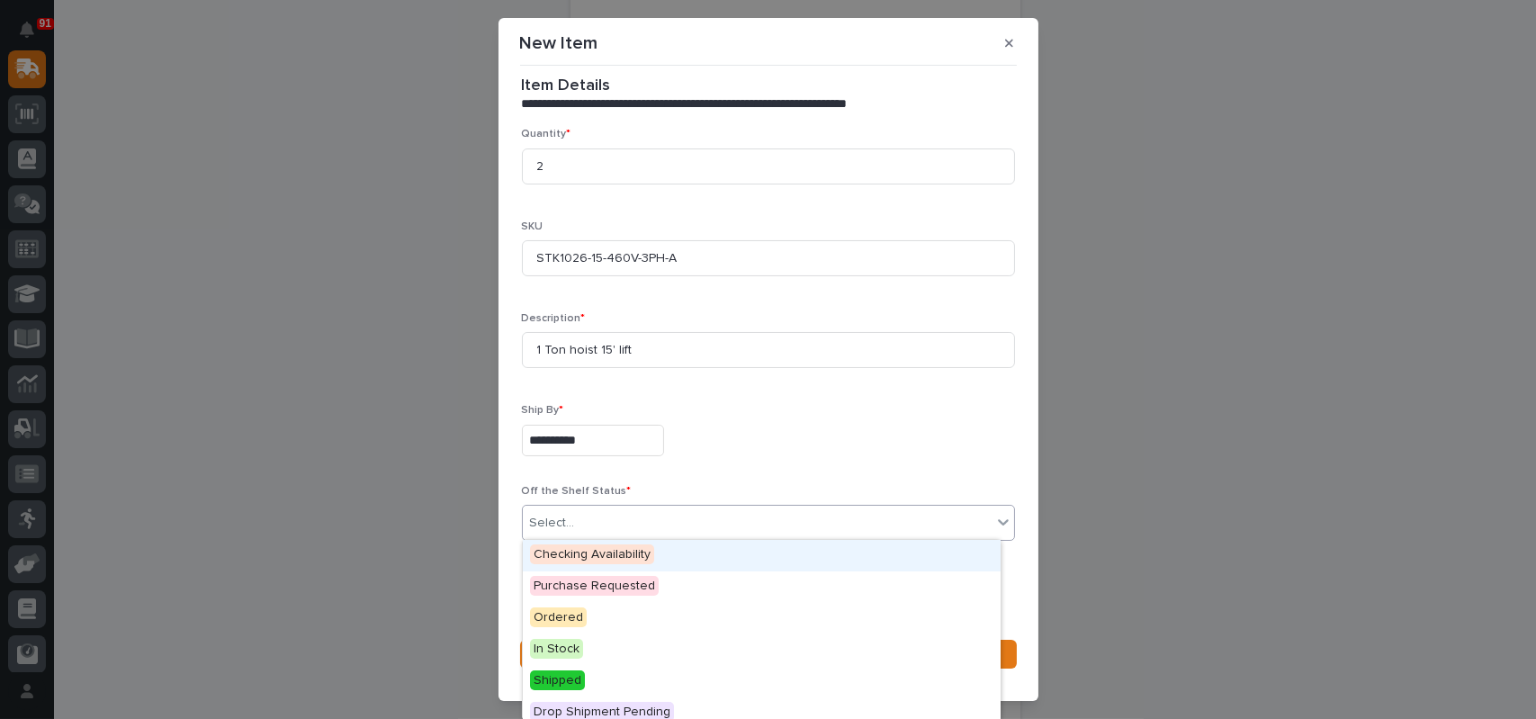
click at [738, 528] on div "Select..." at bounding box center [757, 523] width 469 height 30
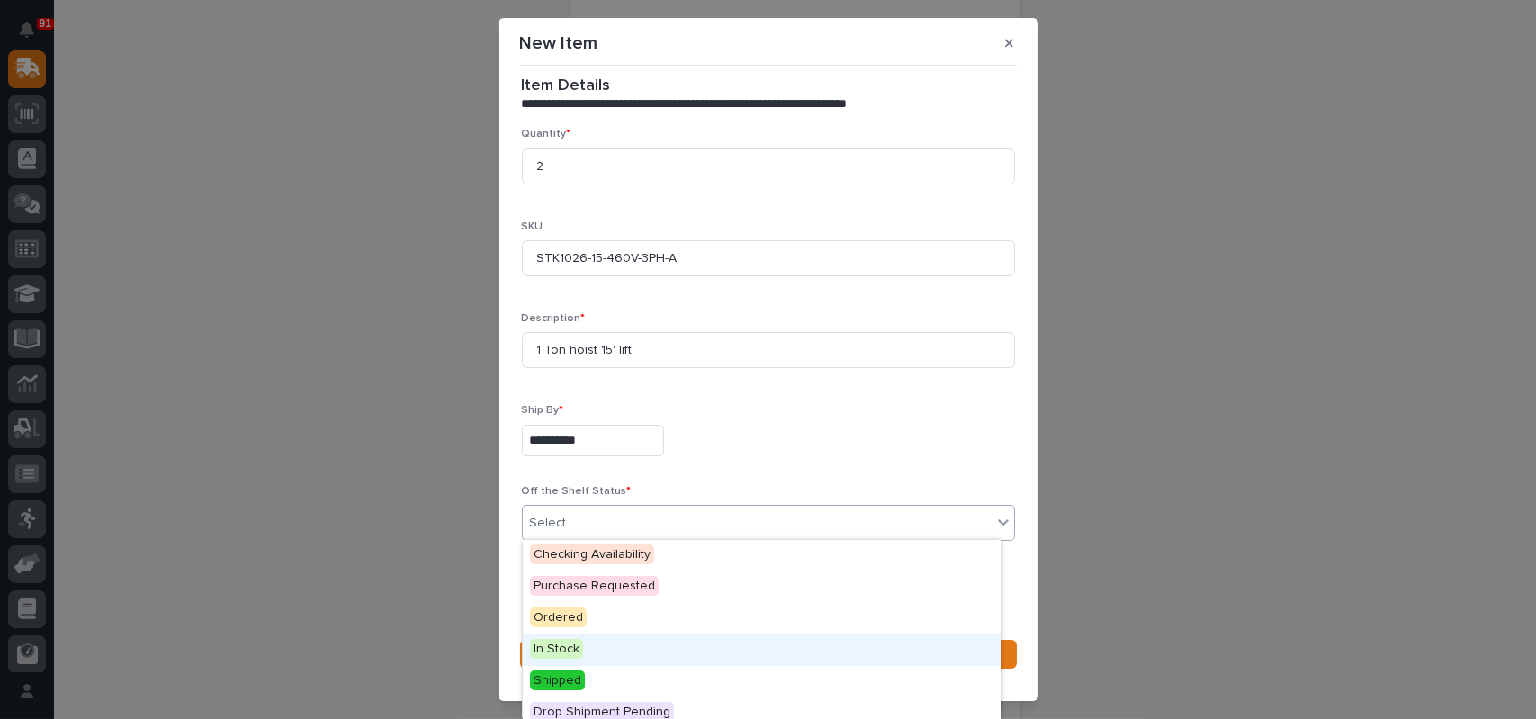
click at [556, 644] on span "In Stock" at bounding box center [556, 649] width 53 height 20
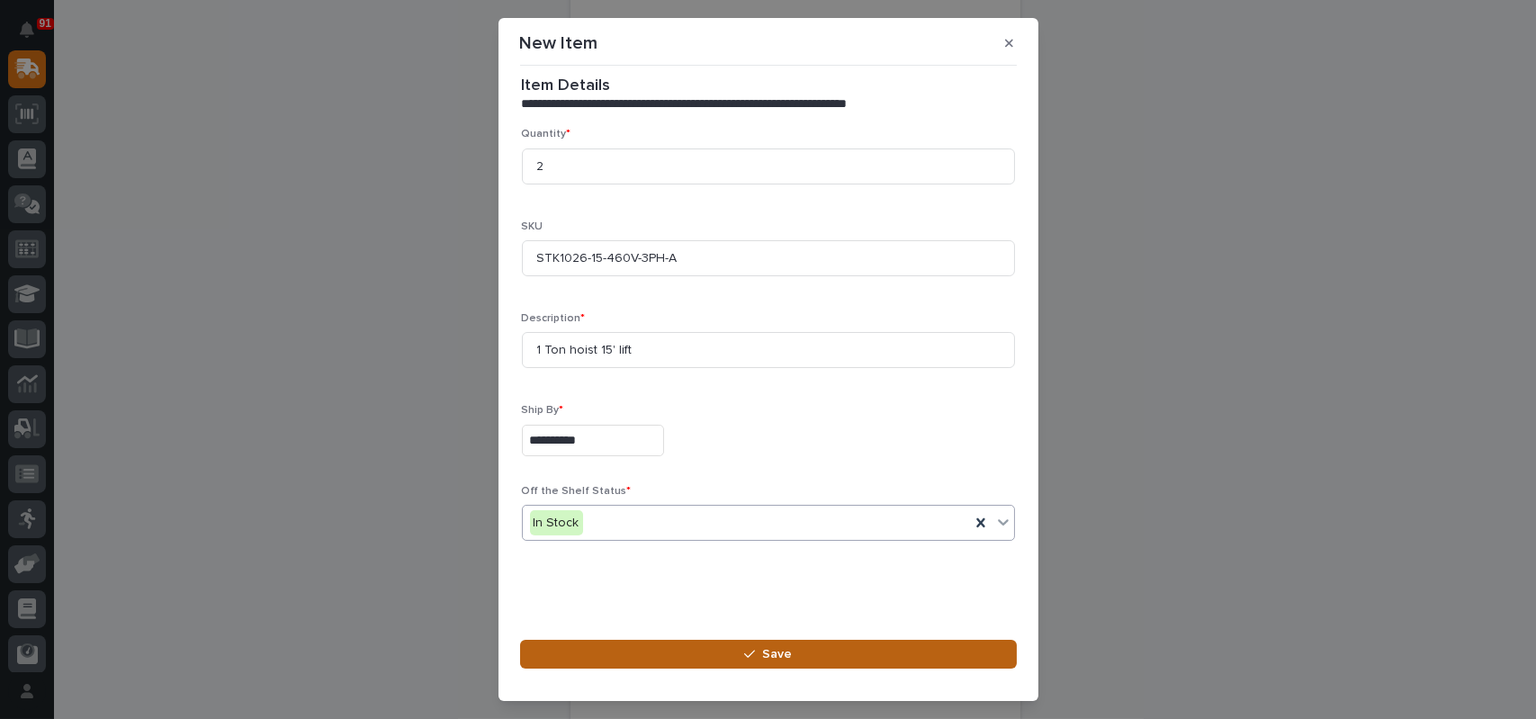
click at [759, 664] on button "Save" at bounding box center [768, 654] width 497 height 29
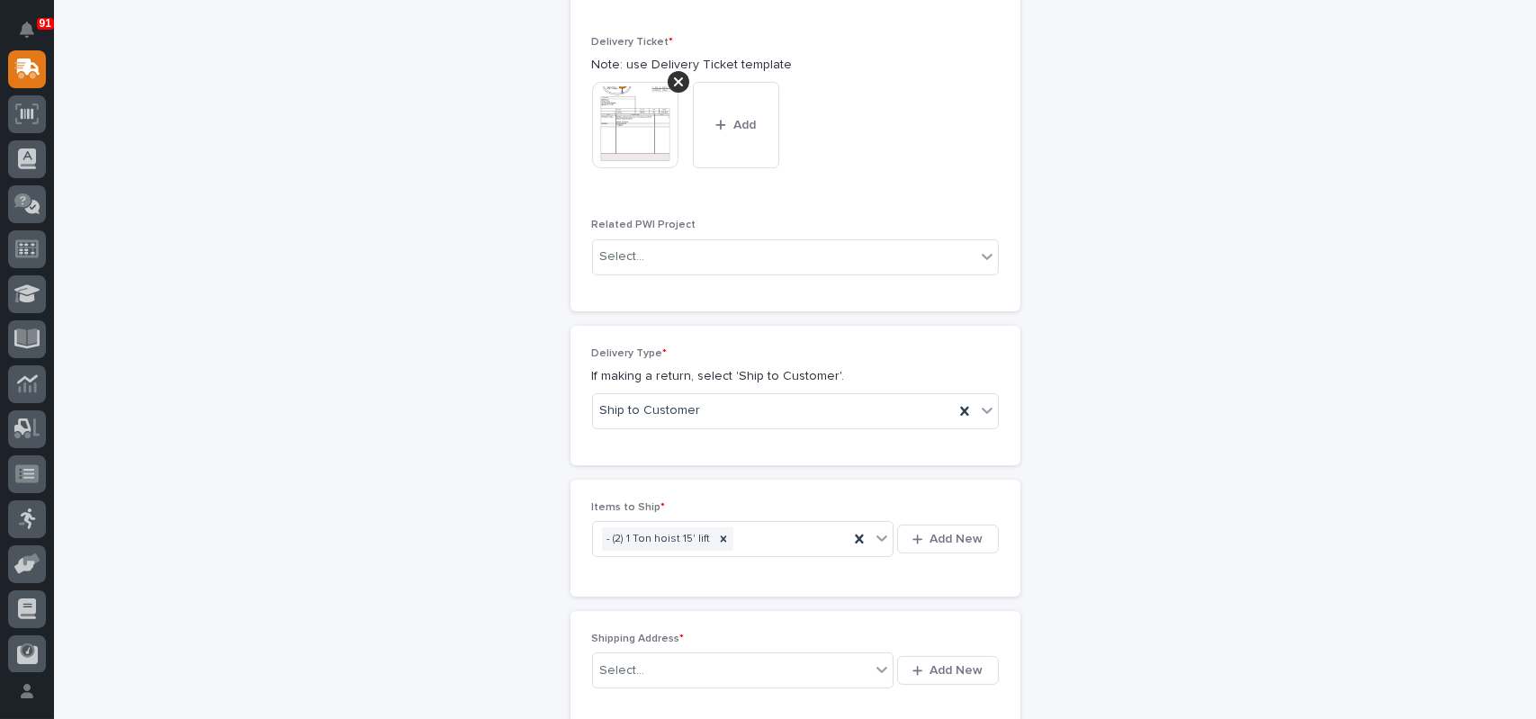
scroll to position [1034, 0]
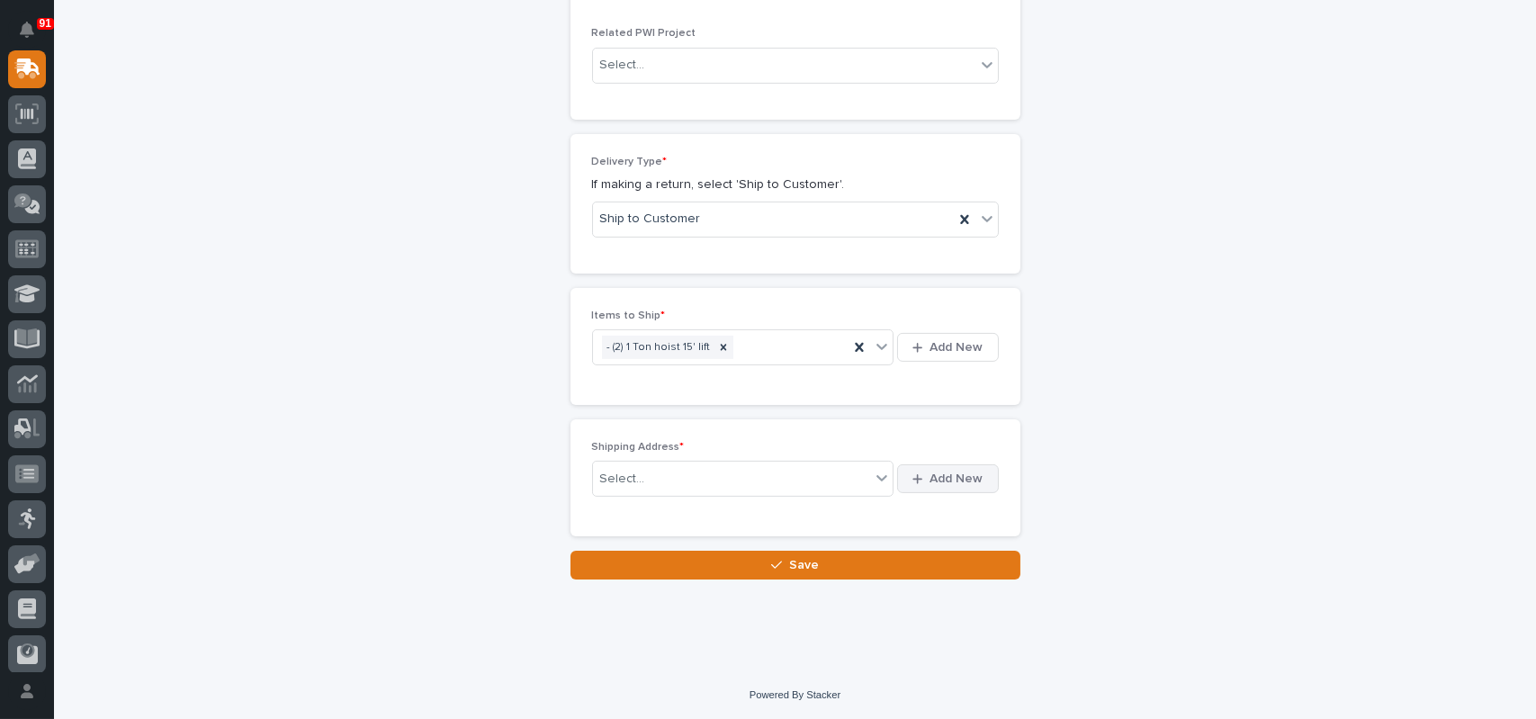
click at [955, 481] on span "Add New" at bounding box center [956, 479] width 53 height 16
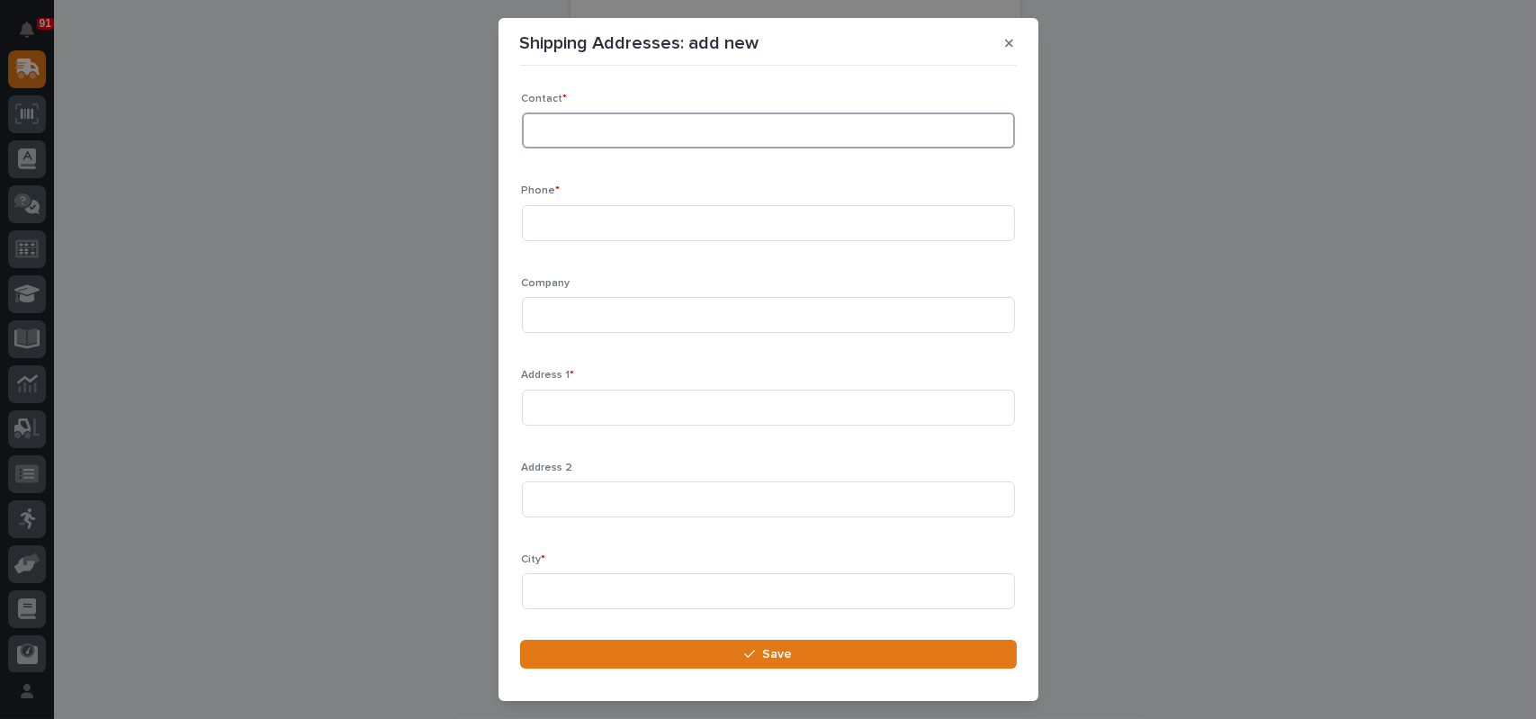
click at [609, 133] on input at bounding box center [768, 130] width 493 height 36
click at [659, 130] on input "[PERSON_NAME] On" at bounding box center [768, 130] width 493 height 36
type input "[PERSON_NAME]"
type input "[PHONE_NUMBER]"
click at [590, 308] on input at bounding box center [768, 315] width 493 height 36
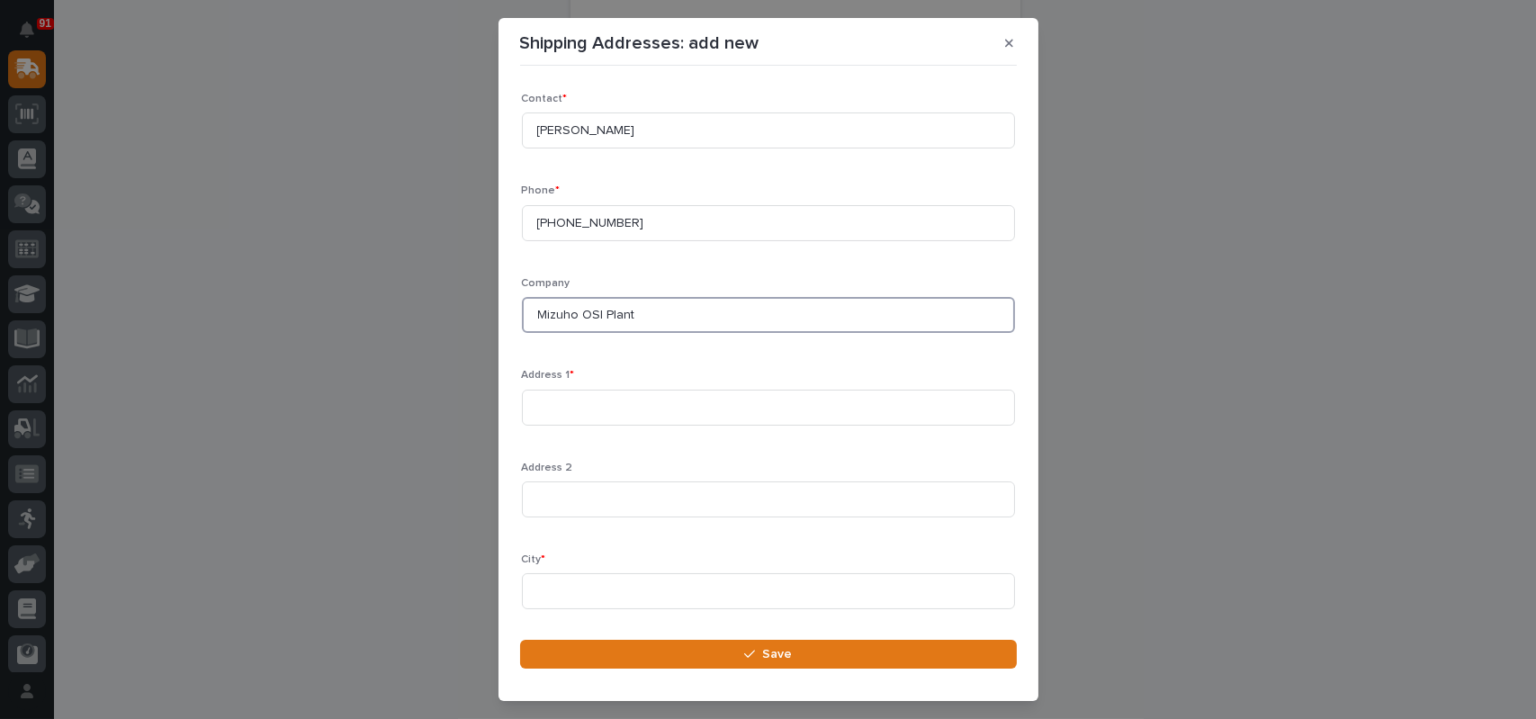
type input "Mizuho OSI Plant"
type input "[STREET_ADDRESS][PERSON_NAME]"
drag, startPoint x: 552, startPoint y: 585, endPoint x: 625, endPoint y: 521, distance: 97.6
click at [553, 583] on input at bounding box center [768, 591] width 493 height 36
type input "[GEOGRAPHIC_DATA]"
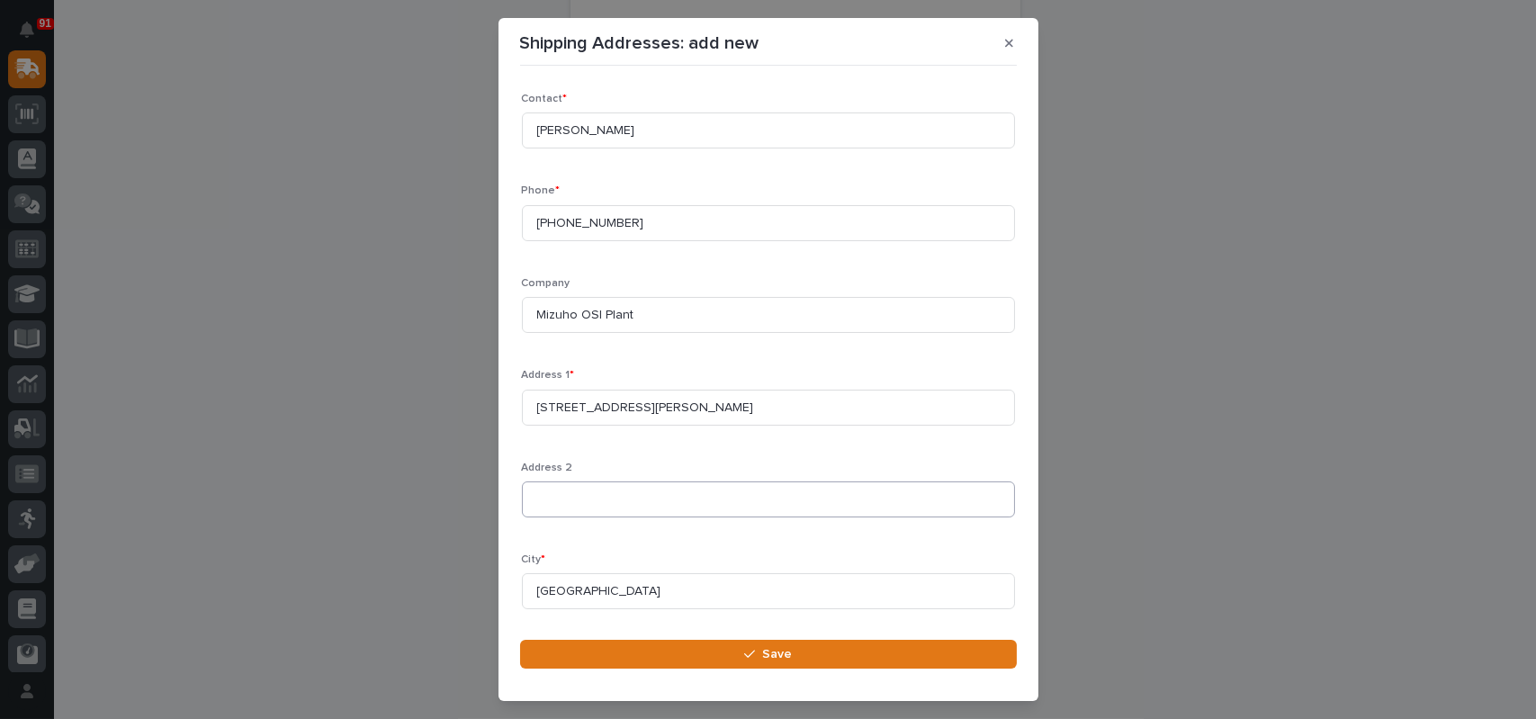
scroll to position [230, 0]
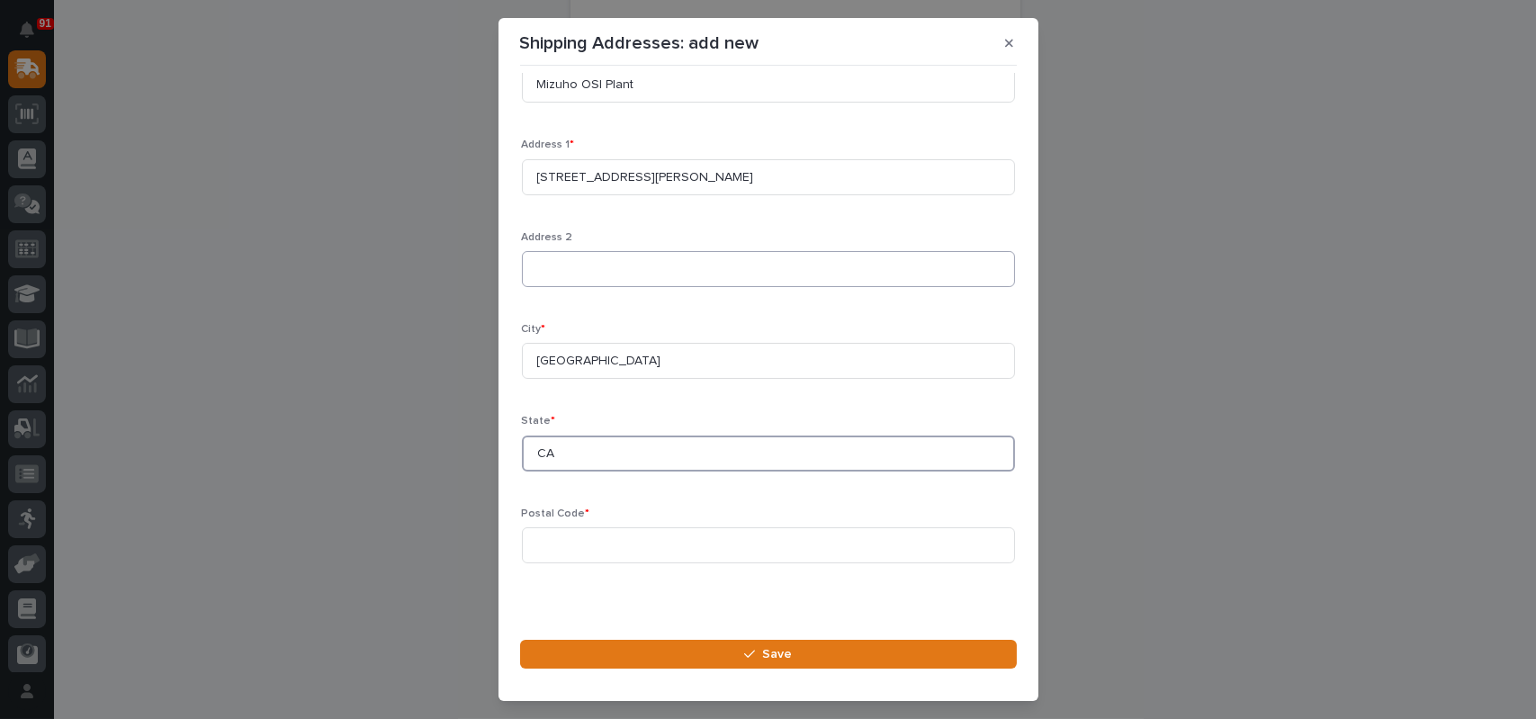
type input "CA"
drag, startPoint x: 563, startPoint y: 545, endPoint x: 663, endPoint y: 501, distance: 109.2
click at [569, 541] on input at bounding box center [768, 545] width 493 height 36
paste input "94587-1234"
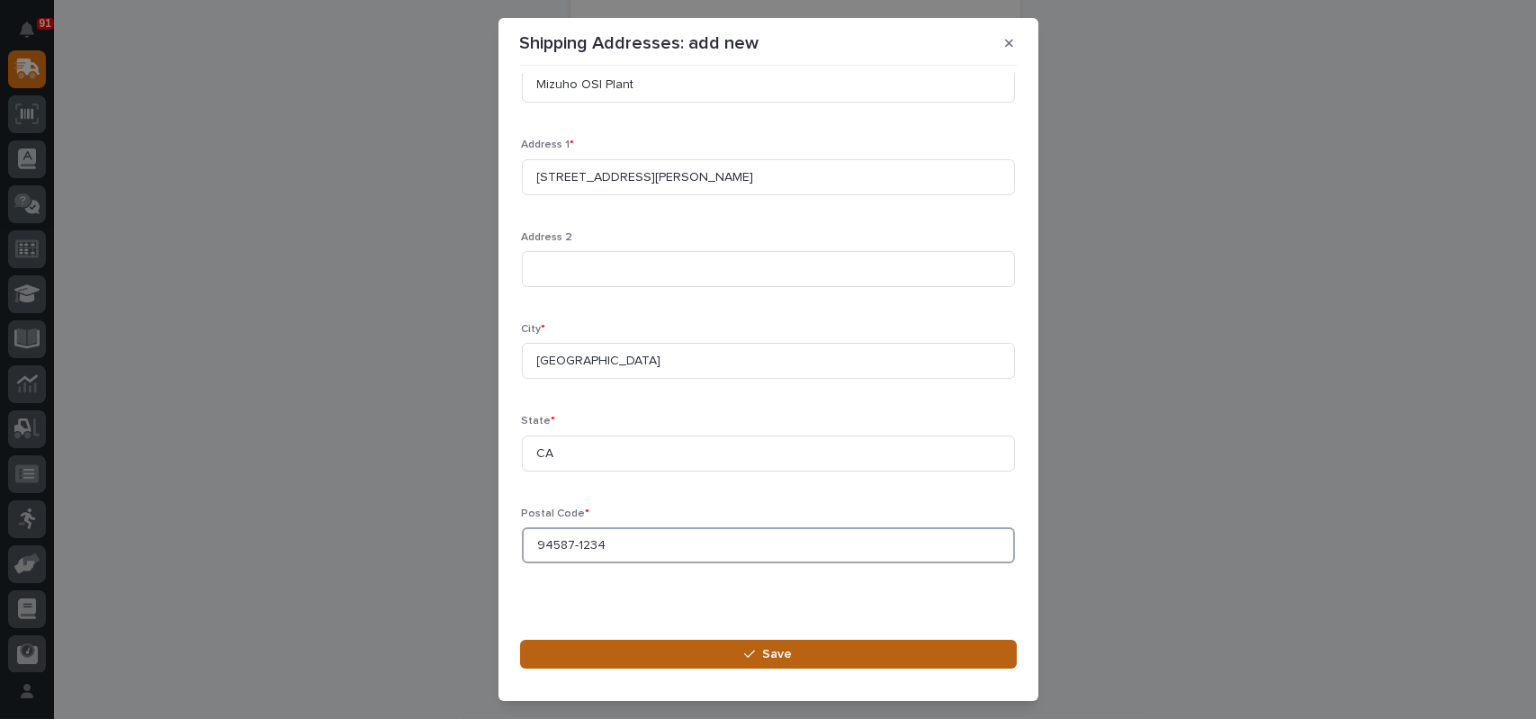
type input "94587-1234"
click at [774, 654] on span "Save" at bounding box center [777, 654] width 30 height 16
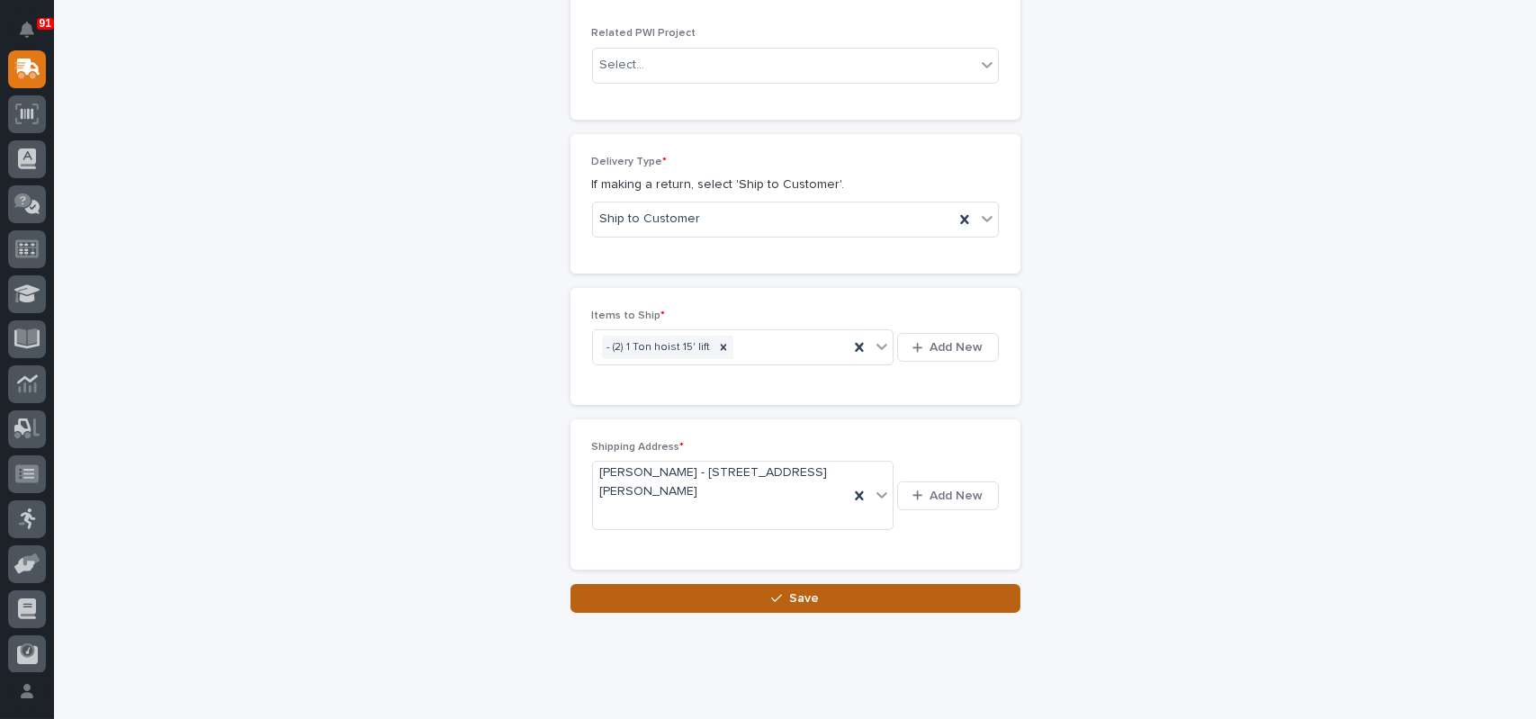
click at [792, 594] on span "Save" at bounding box center [804, 598] width 30 height 16
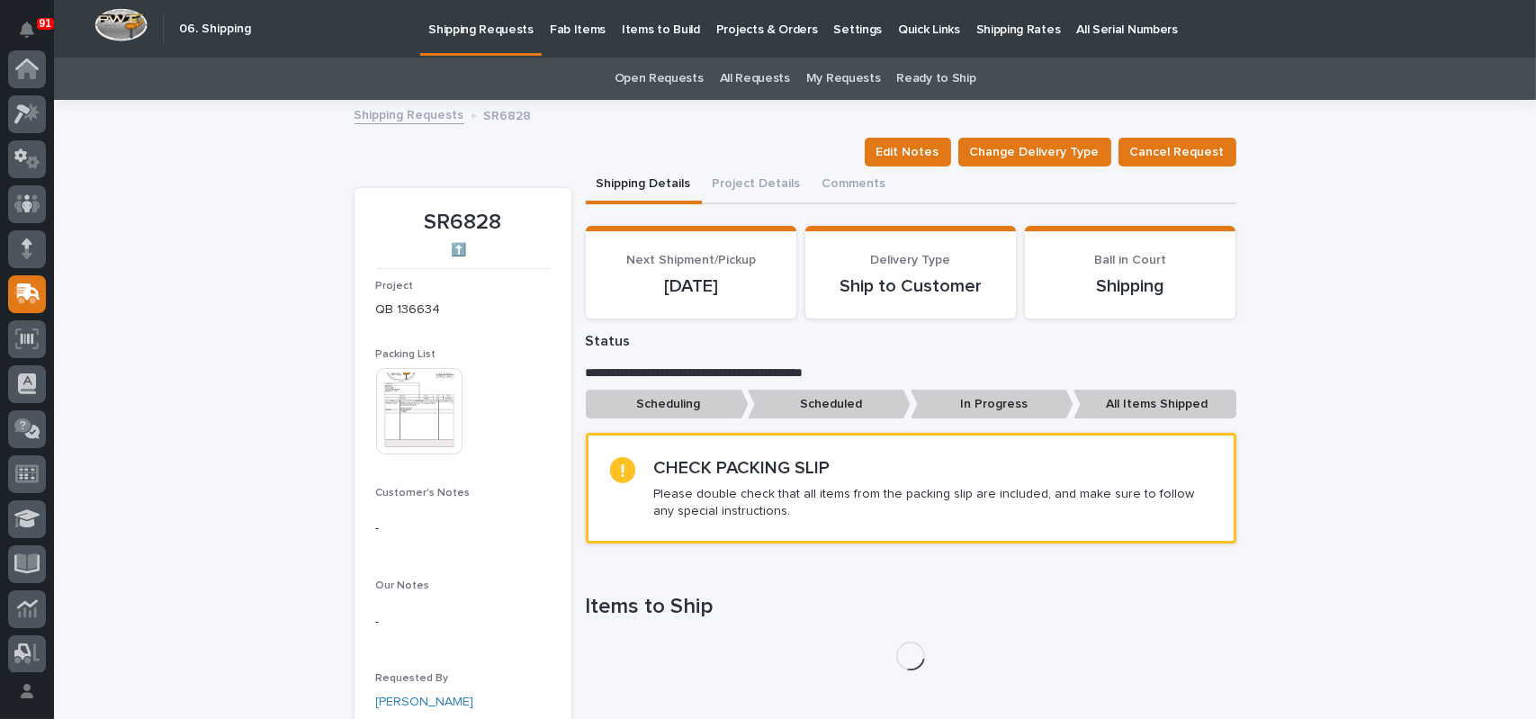
scroll to position [225, 0]
